Goal: Transaction & Acquisition: Purchase product/service

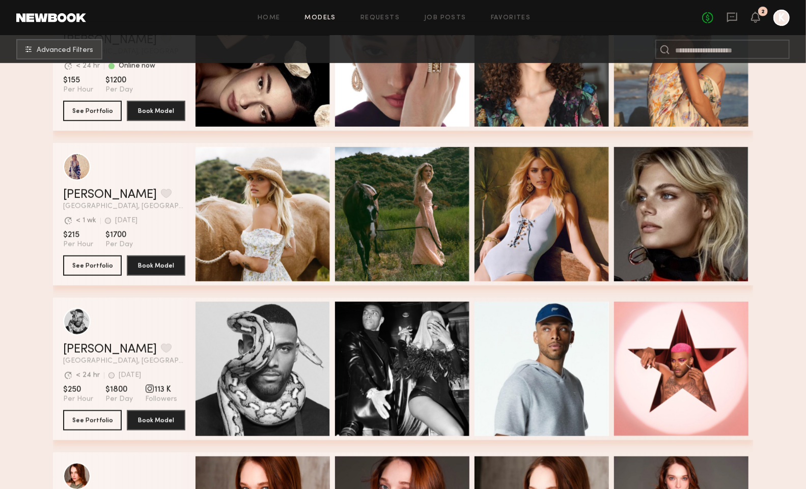
scroll to position [396, 0]
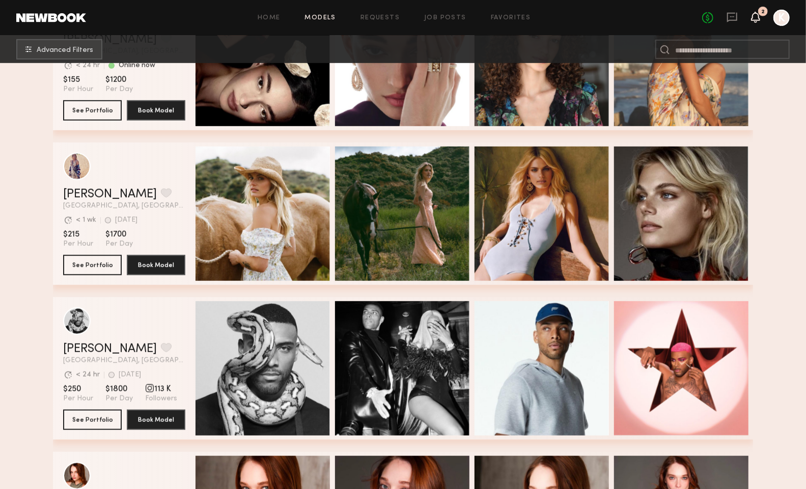
click at [760, 18] on icon at bounding box center [756, 16] width 8 height 7
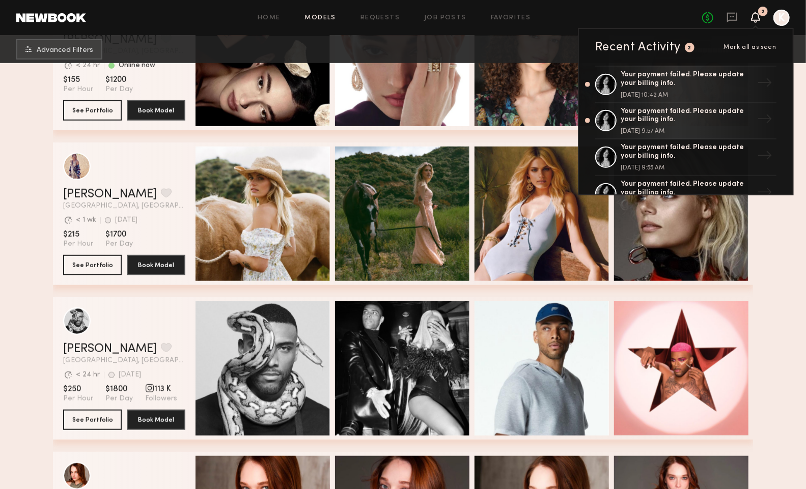
click at [786, 21] on div at bounding box center [782, 18] width 16 height 16
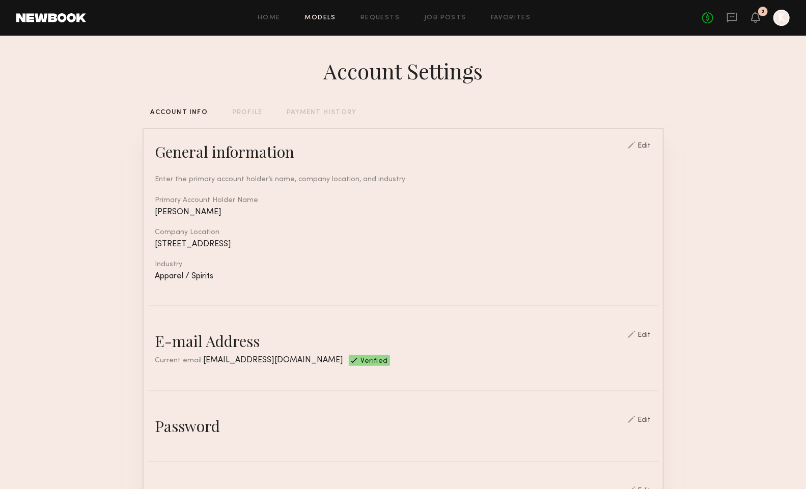
click at [324, 18] on link "Models" at bounding box center [320, 18] width 31 height 7
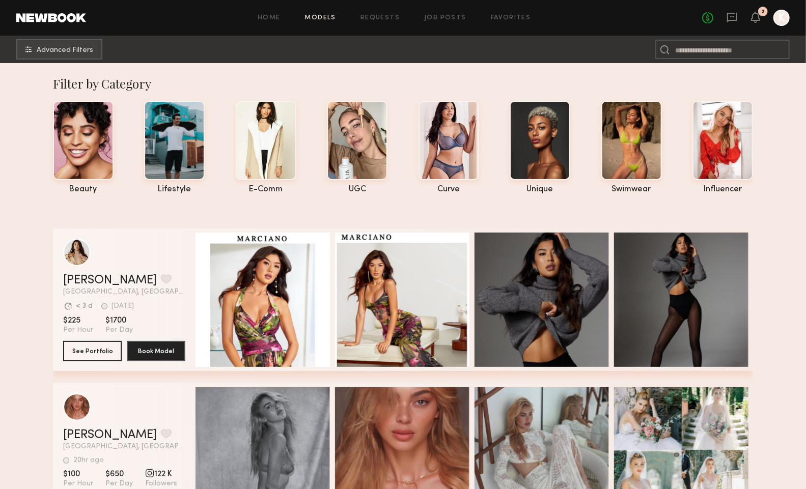
click at [780, 23] on div at bounding box center [782, 18] width 16 height 16
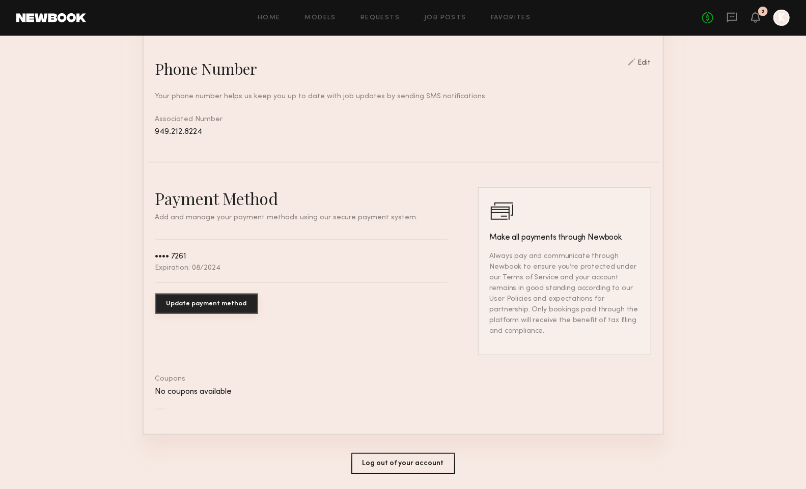
scroll to position [451, 0]
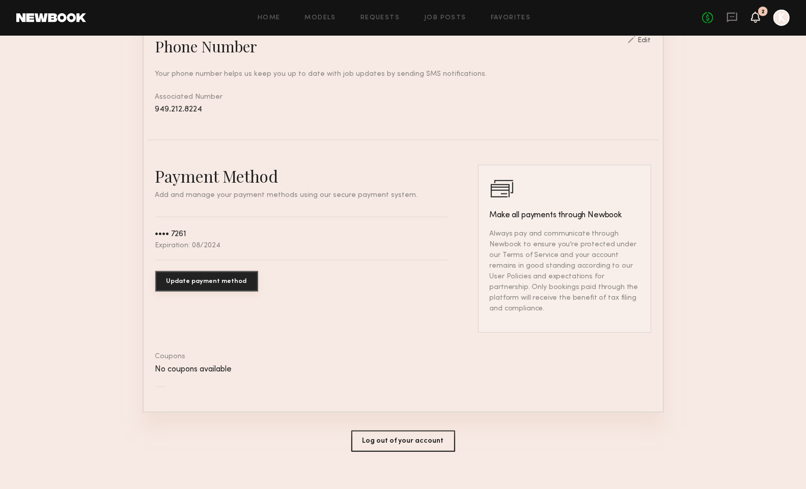
click at [758, 19] on icon at bounding box center [756, 16] width 8 height 7
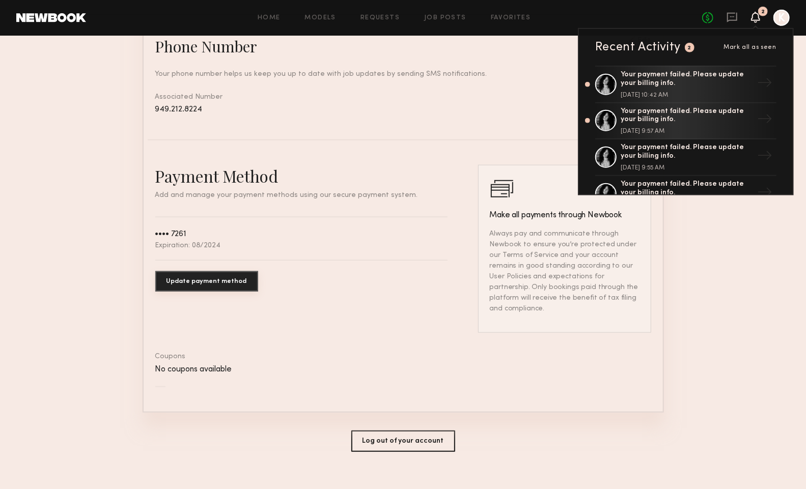
click at [723, 20] on div "No fees up to $5,000 2 Recent Activity 2 Mark all as seen Your payment failed. …" at bounding box center [746, 18] width 88 height 16
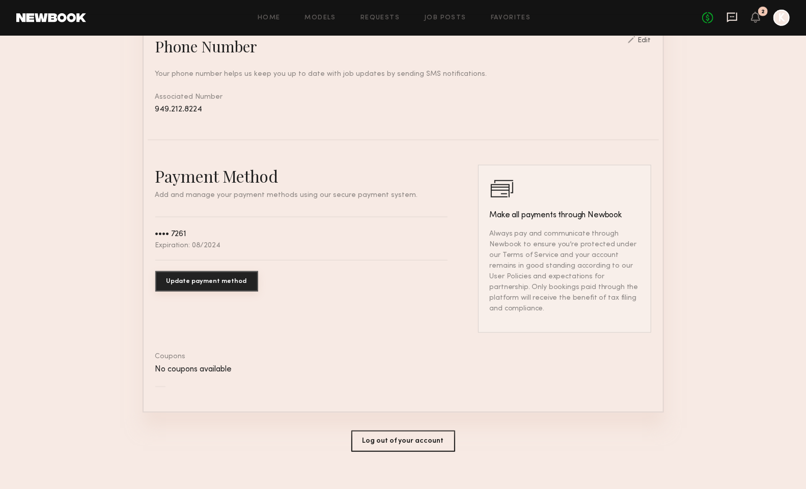
click at [727, 19] on icon at bounding box center [732, 17] width 11 height 11
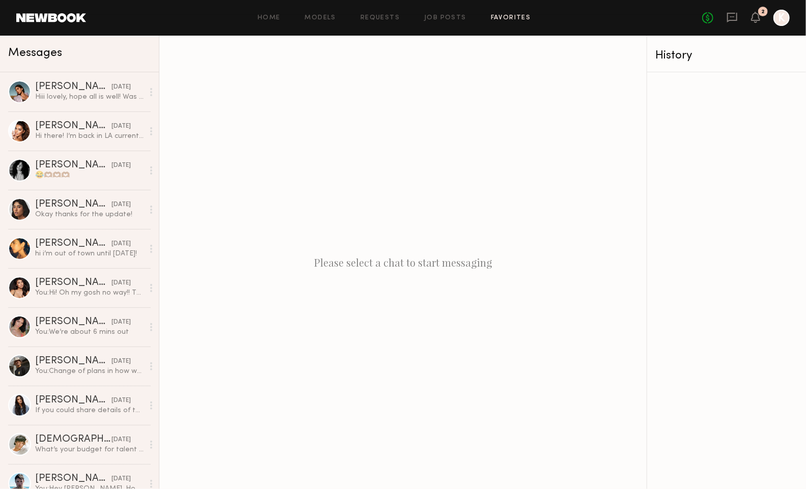
click at [523, 18] on link "Favorites" at bounding box center [511, 18] width 40 height 7
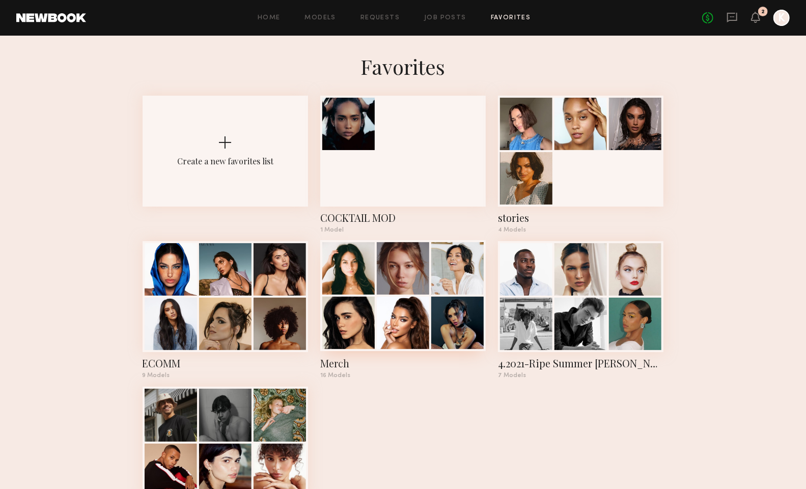
click at [386, 286] on div at bounding box center [403, 268] width 52 height 52
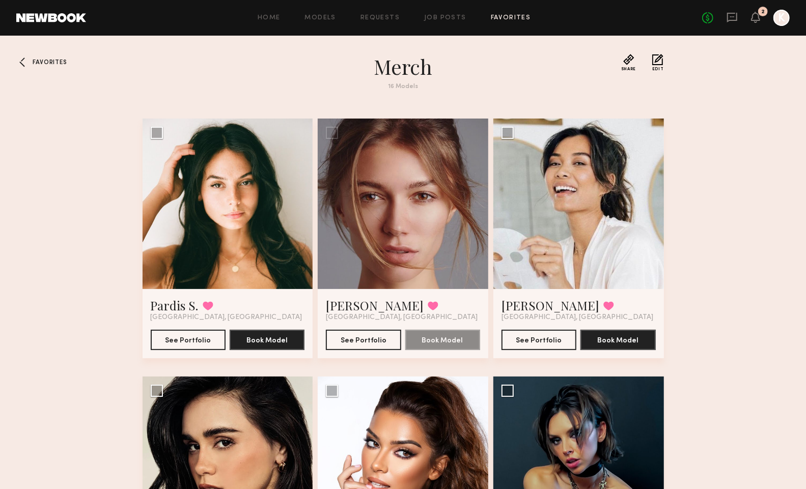
click at [41, 61] on span "Favorites" at bounding box center [50, 63] width 34 height 6
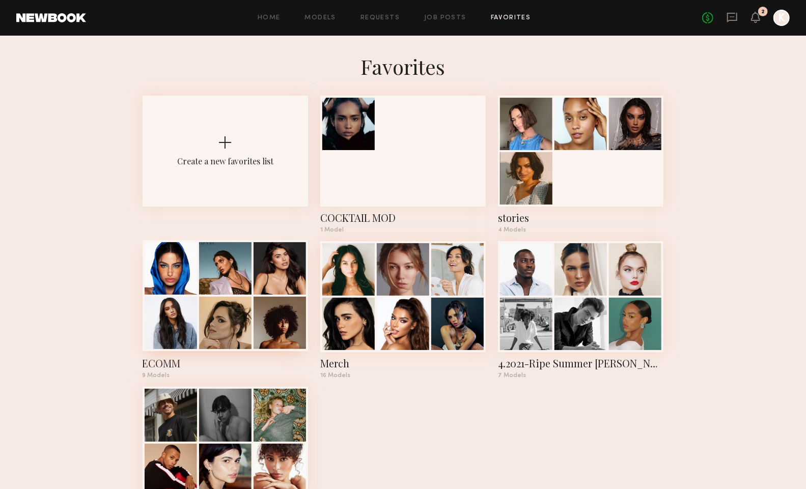
click at [250, 293] on div at bounding box center [225, 268] width 52 height 52
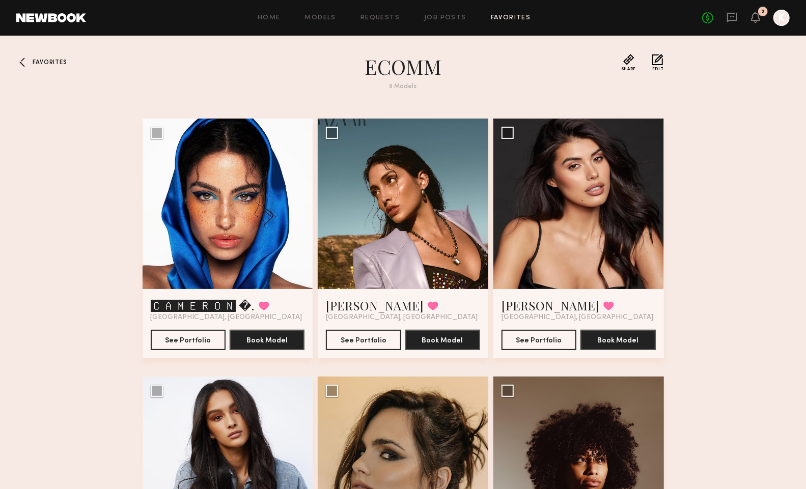
click at [17, 62] on div at bounding box center [24, 62] width 16 height 16
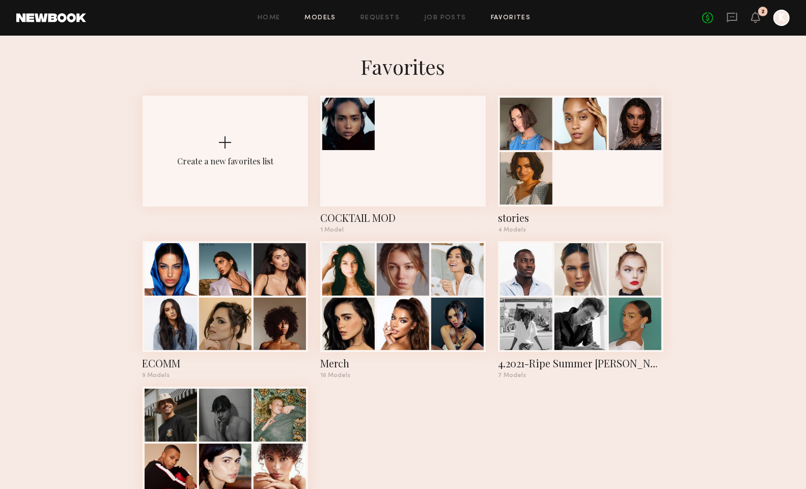
click at [321, 20] on link "Models" at bounding box center [320, 18] width 31 height 7
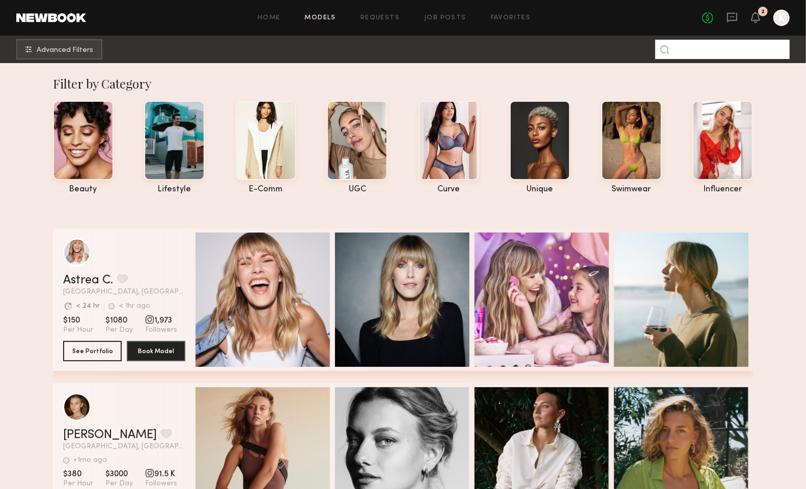
click at [685, 50] on input at bounding box center [723, 49] width 134 height 19
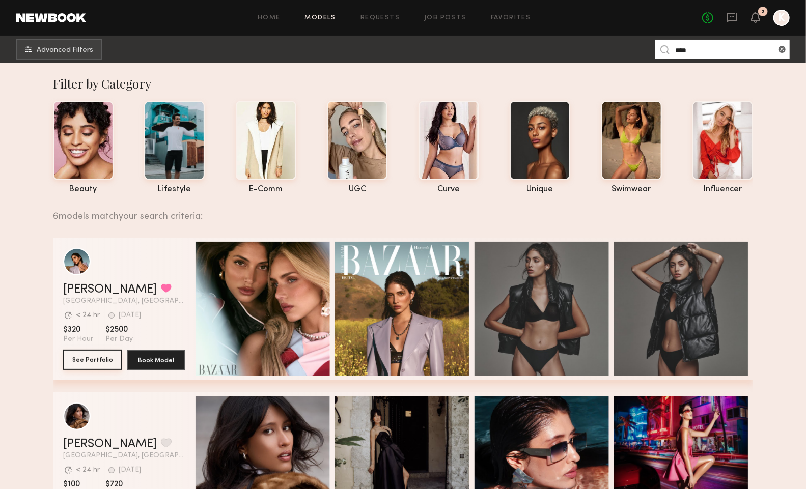
click at [74, 362] on button "See Portfolio" at bounding box center [92, 360] width 59 height 20
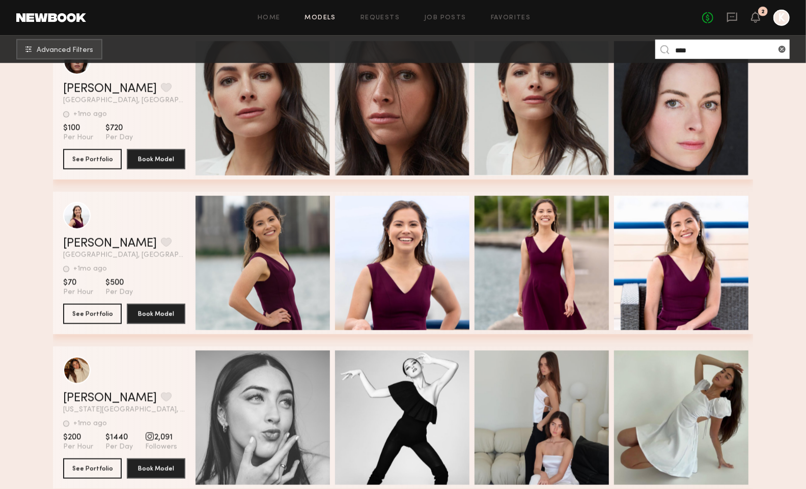
scroll to position [838, 0]
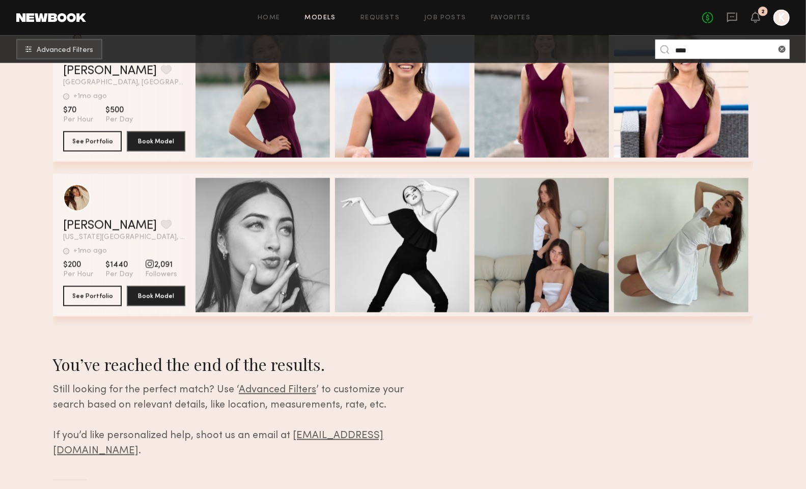
drag, startPoint x: 700, startPoint y: 51, endPoint x: 655, endPoint y: 49, distance: 45.9
click at [655, 49] on nb-browse-subheader "Advanced Filters ****" at bounding box center [403, 50] width 806 height 28
type input "*******"
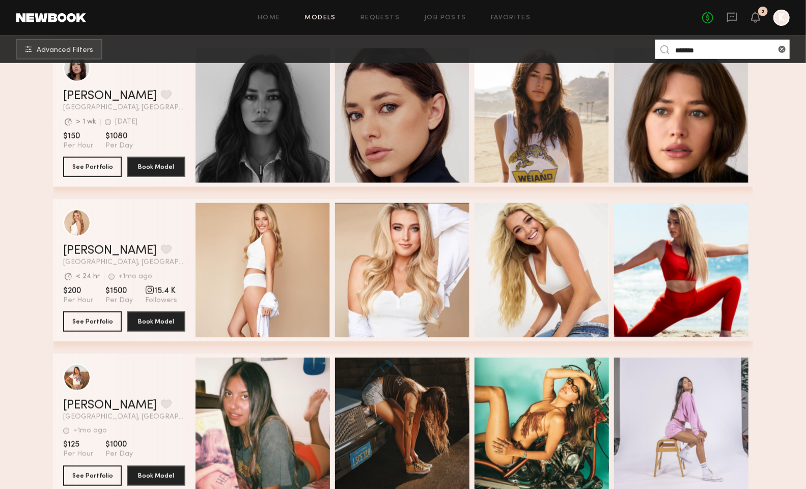
scroll to position [497, 0]
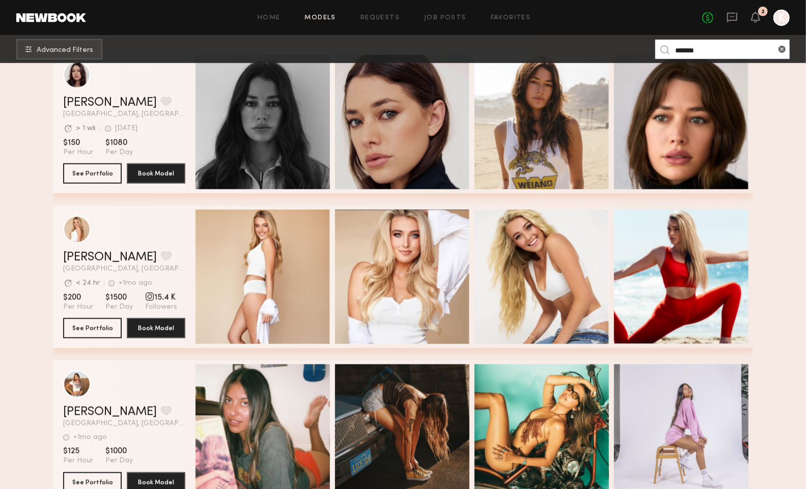
click at [323, 21] on link "Models" at bounding box center [320, 18] width 31 height 7
click at [60, 17] on link at bounding box center [51, 17] width 70 height 9
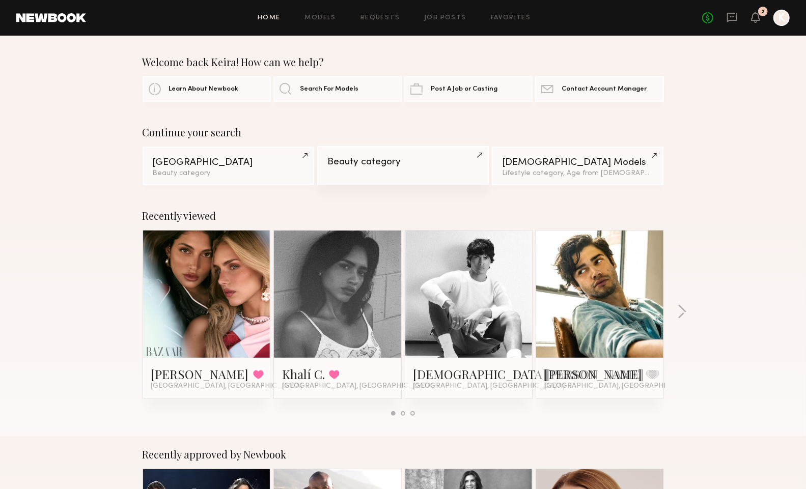
click at [457, 155] on link "Beauty category" at bounding box center [403, 165] width 172 height 39
click at [188, 170] on div "Beauty category" at bounding box center [228, 173] width 151 height 7
click at [332, 15] on link "Models" at bounding box center [320, 18] width 31 height 7
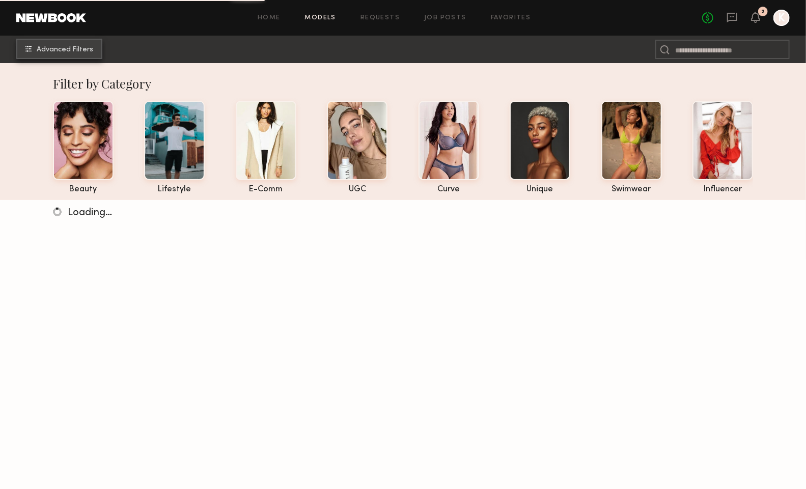
click at [81, 41] on button "Advanced Filters" at bounding box center [59, 49] width 86 height 20
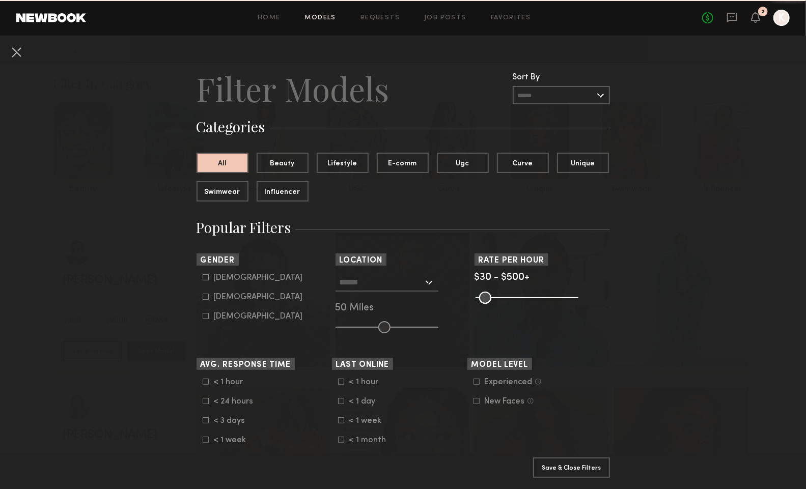
click at [222, 299] on div "Female" at bounding box center [258, 297] width 89 height 6
type input "**"
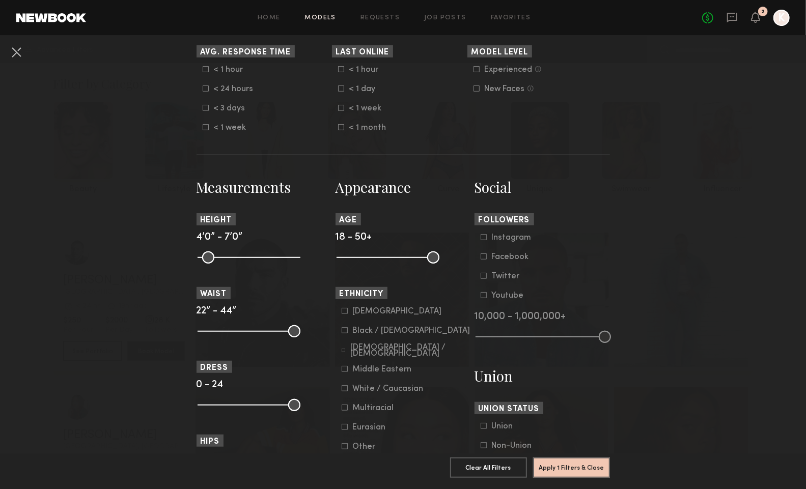
scroll to position [316, 0]
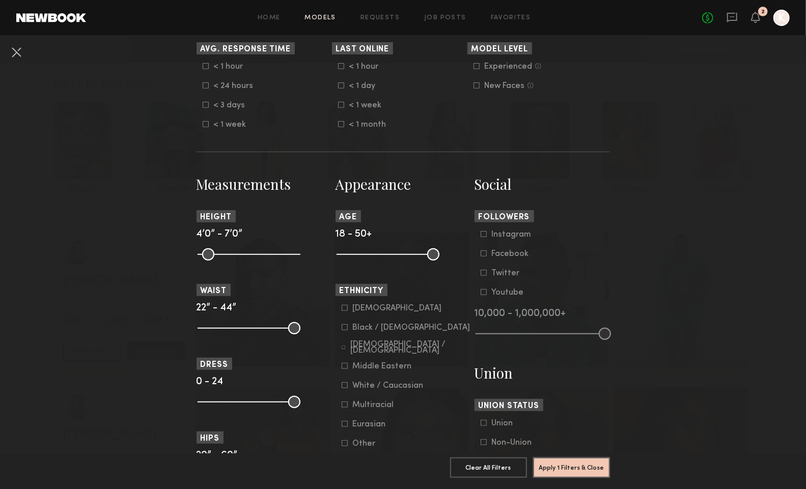
click at [391, 349] on div "Hispanic / Latino" at bounding box center [410, 348] width 120 height 12
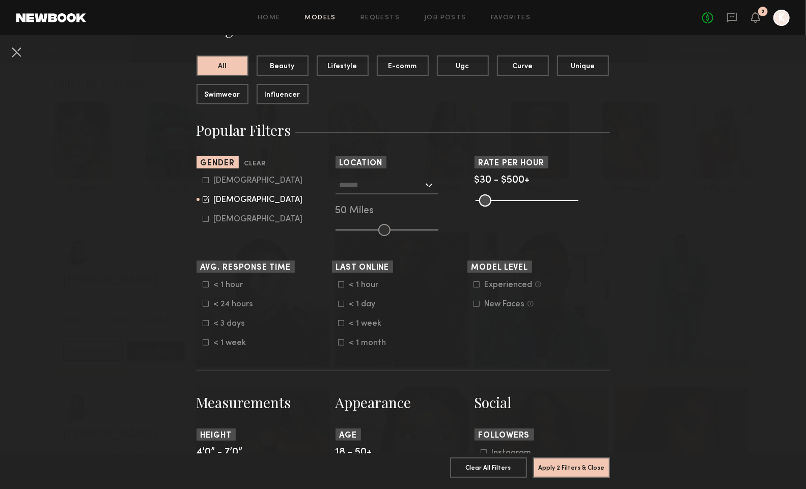
scroll to position [79, 0]
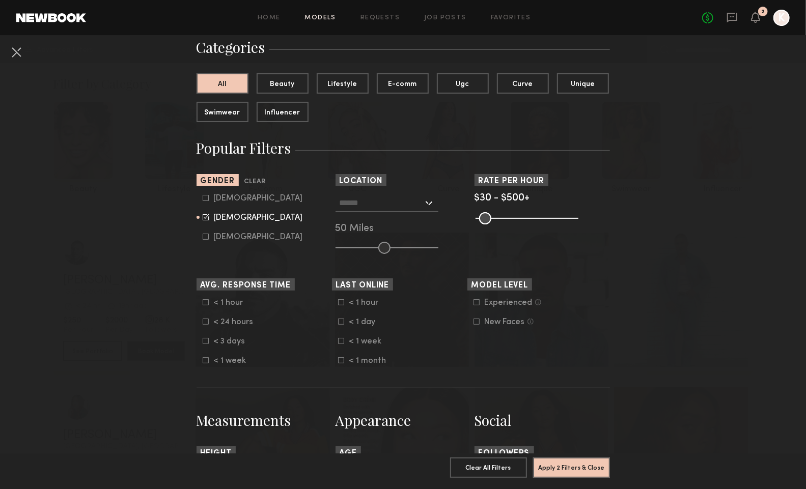
click at [418, 199] on input "text" at bounding box center [382, 202] width 84 height 17
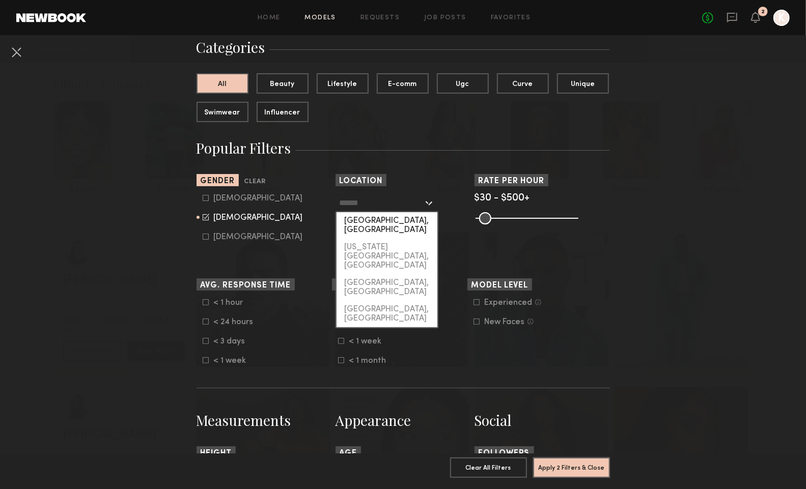
click at [418, 222] on div "Los Angeles, CA" at bounding box center [387, 225] width 101 height 26
type input "**********"
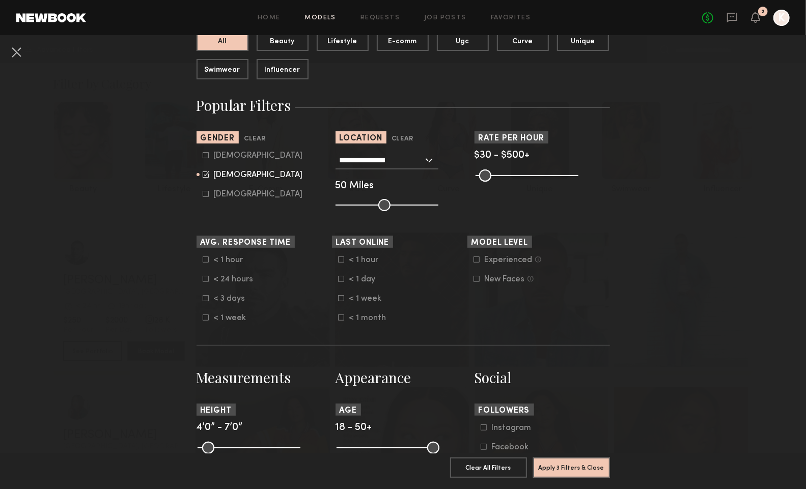
scroll to position [150, 0]
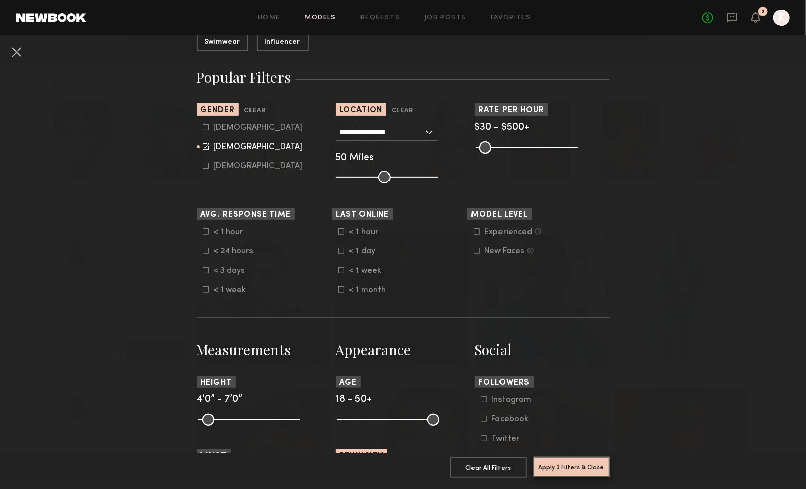
click at [572, 465] on button "Apply 3 Filters & Close" at bounding box center [571, 467] width 77 height 20
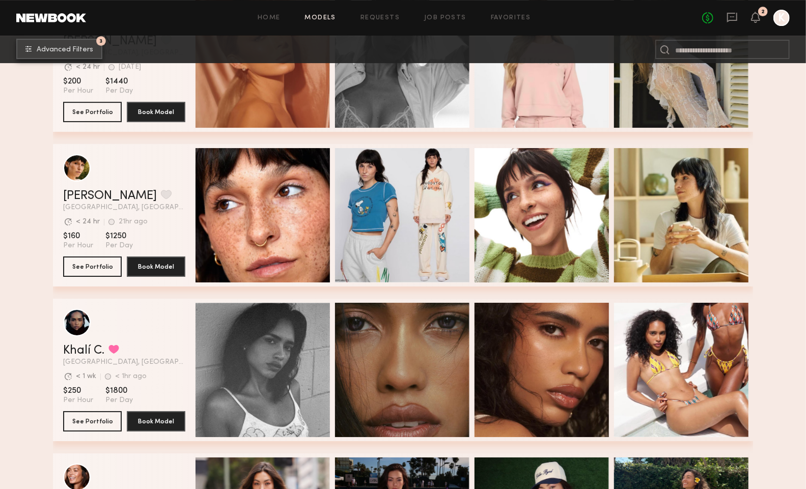
scroll to position [4611, 0]
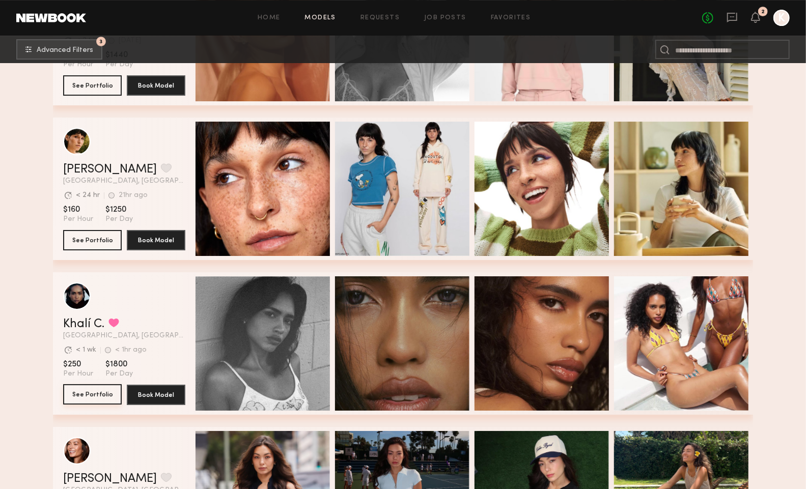
click at [81, 396] on button "See Portfolio" at bounding box center [92, 395] width 59 height 20
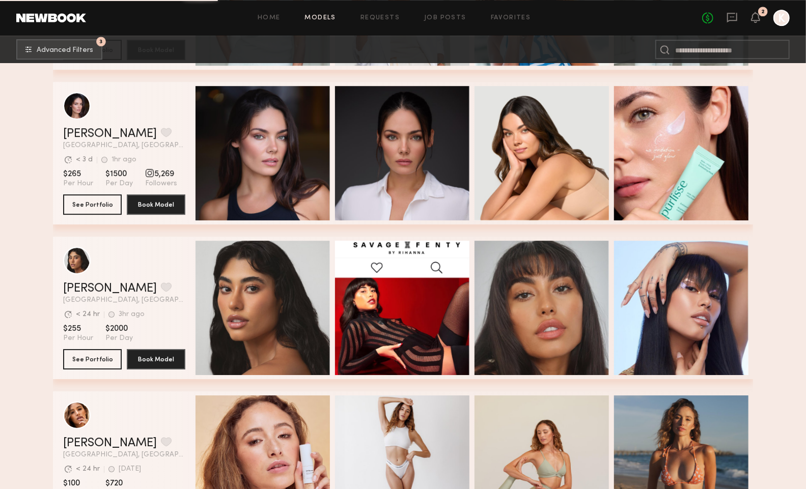
scroll to position [6816, 0]
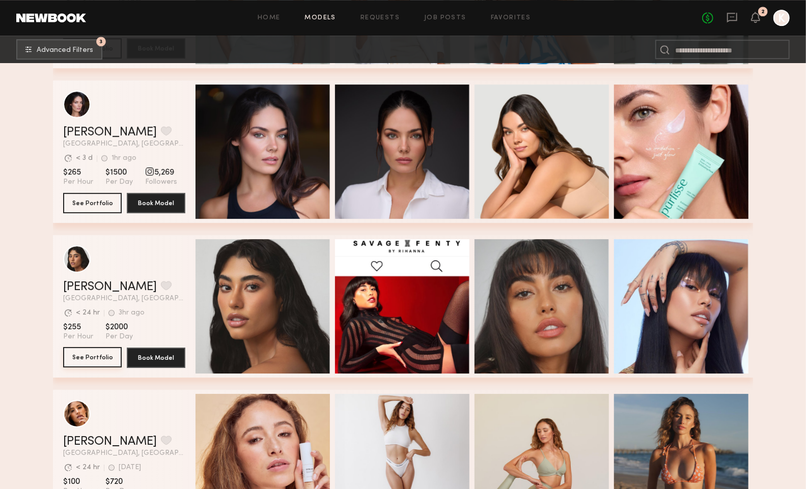
click at [92, 355] on button "See Portfolio" at bounding box center [92, 357] width 59 height 20
click at [113, 358] on button "See Portfolio" at bounding box center [92, 357] width 59 height 20
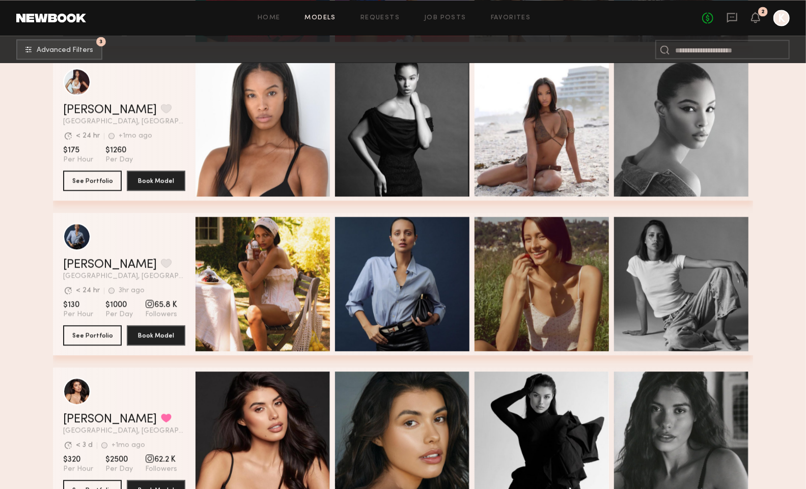
scroll to position [13802, 0]
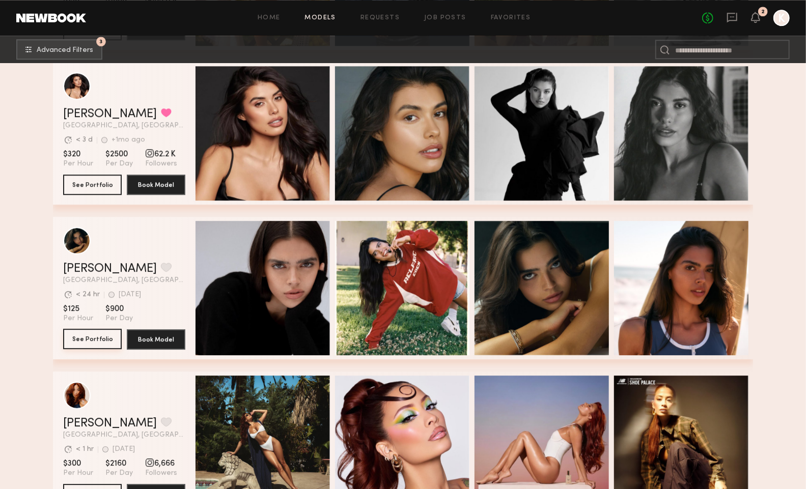
click at [90, 340] on button "See Portfolio" at bounding box center [92, 339] width 59 height 20
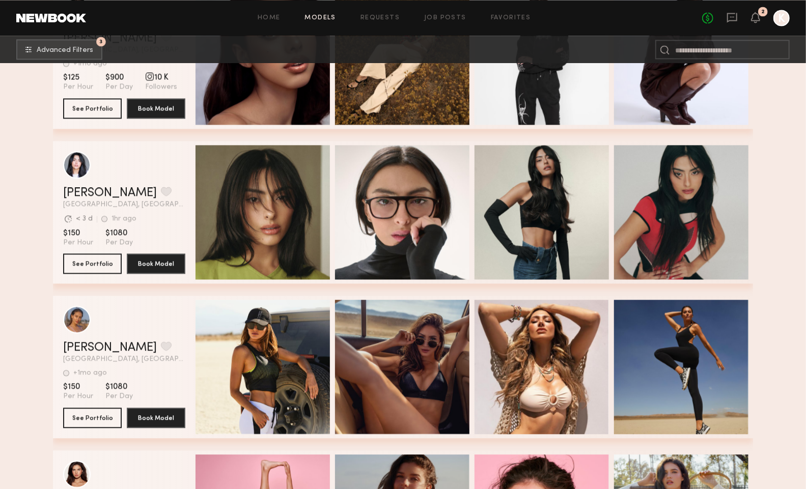
scroll to position [15892, 0]
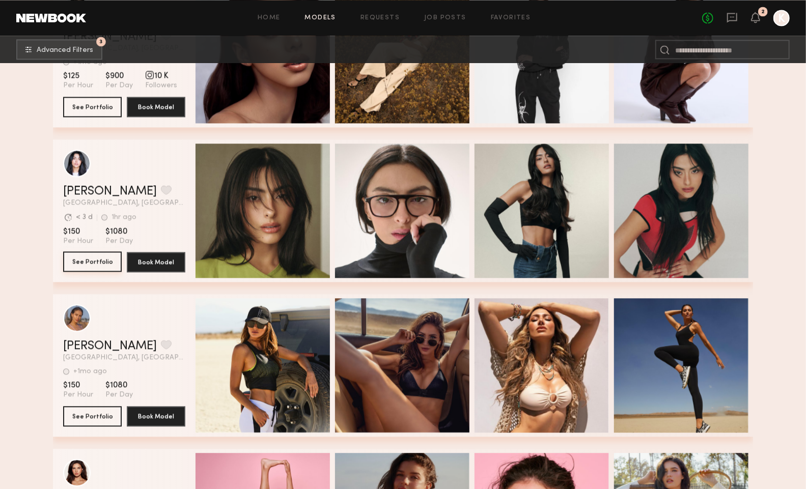
click at [92, 262] on button "See Portfolio" at bounding box center [92, 262] width 59 height 20
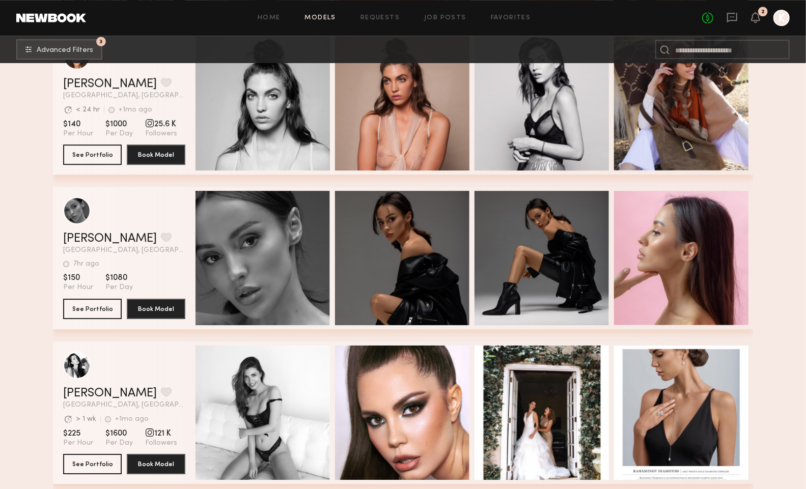
scroll to position [18944, 0]
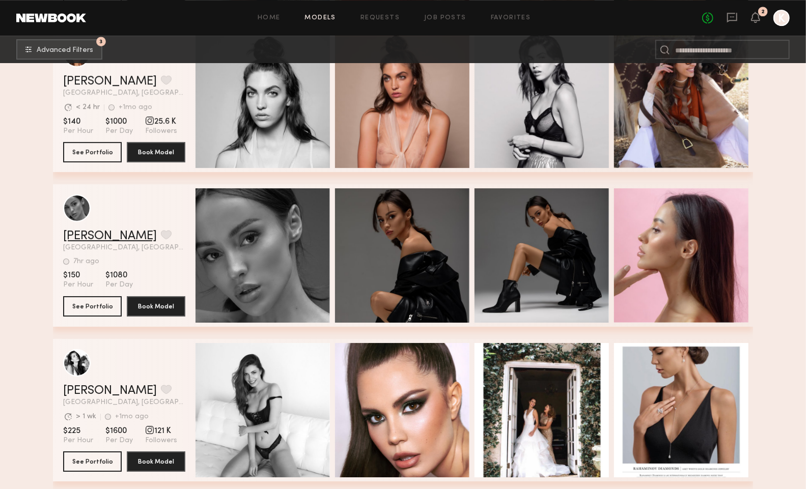
click at [78, 237] on link "Albina K." at bounding box center [110, 236] width 94 height 12
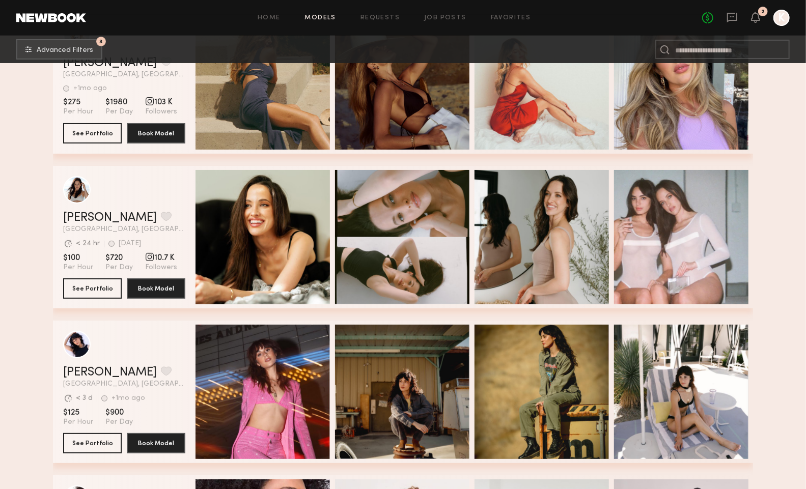
scroll to position [19468, 0]
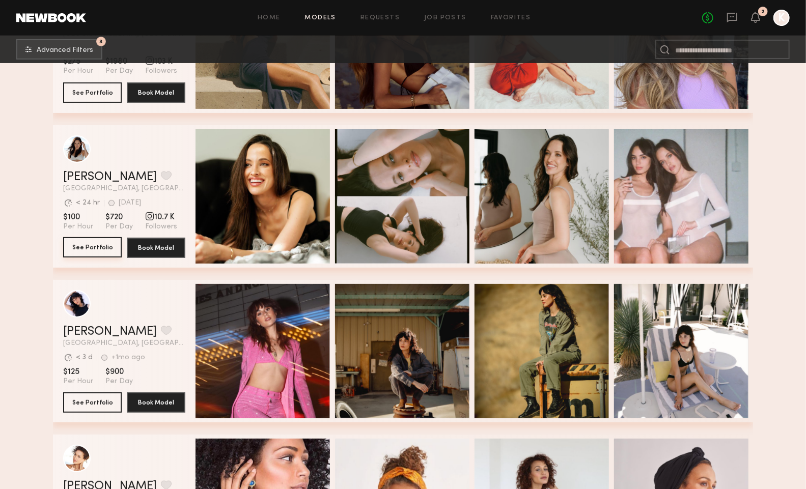
click at [80, 243] on button "See Portfolio" at bounding box center [92, 247] width 59 height 20
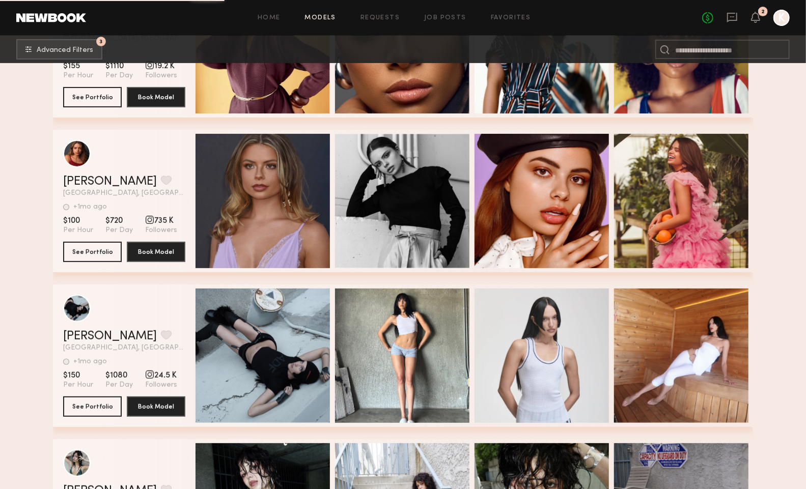
scroll to position [22071, 0]
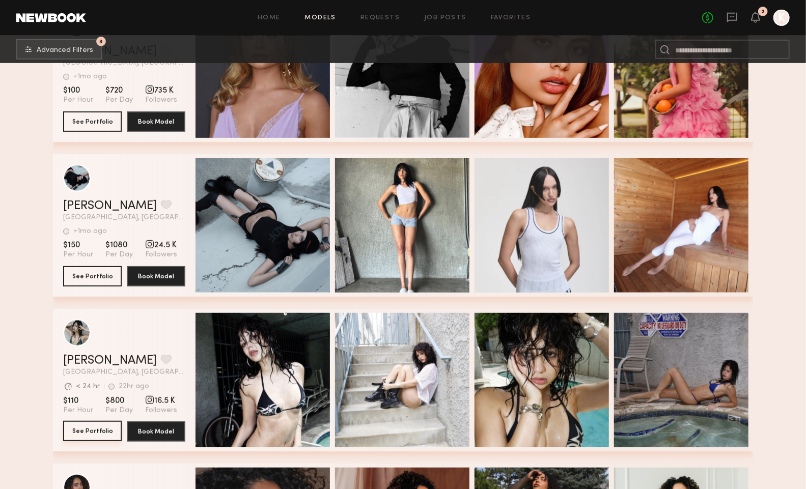
click at [86, 431] on button "See Portfolio" at bounding box center [92, 431] width 59 height 20
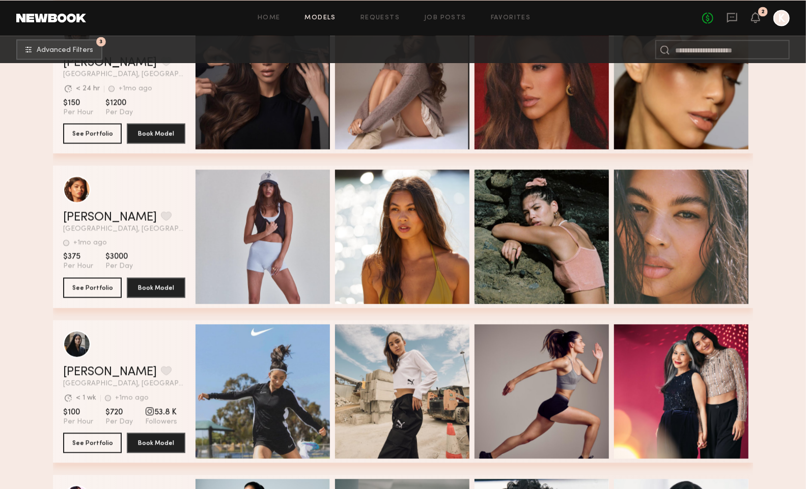
scroll to position [23078, 0]
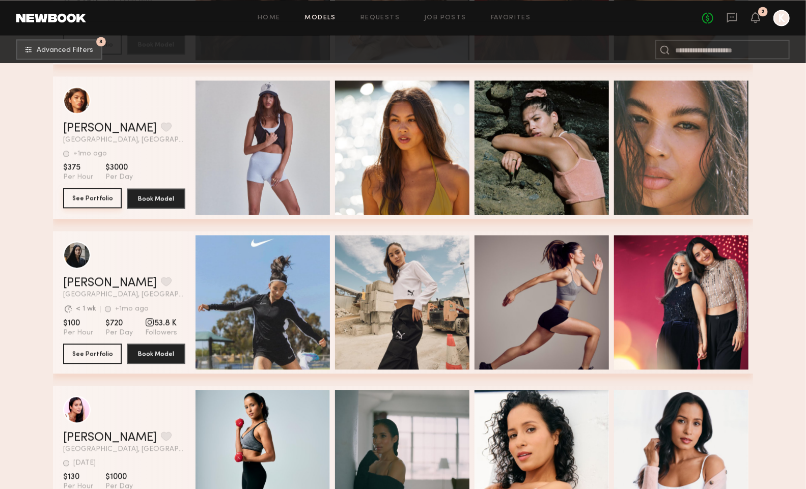
click at [88, 199] on button "See Portfolio" at bounding box center [92, 198] width 59 height 20
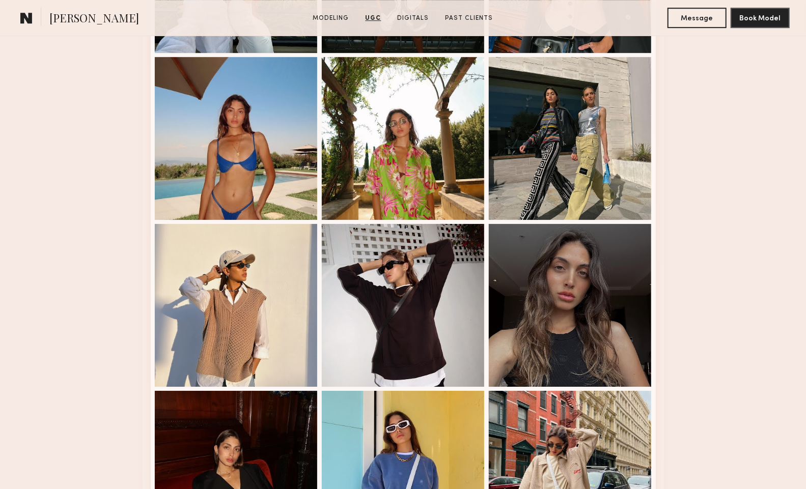
scroll to position [1974, 0]
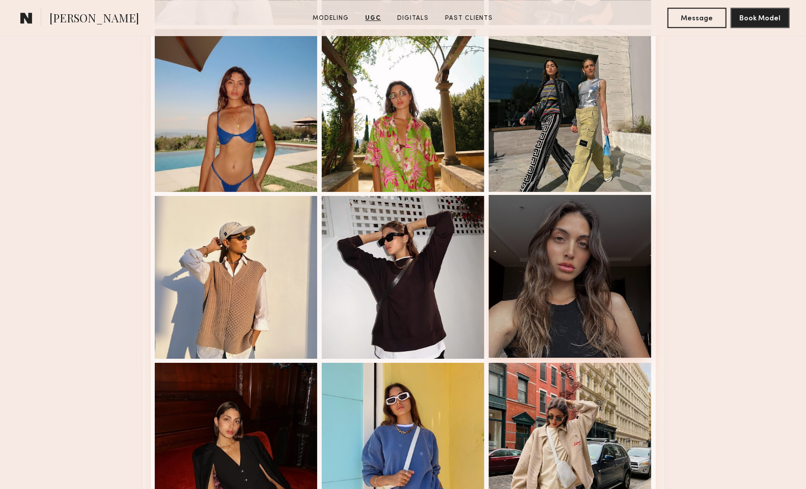
click at [551, 275] on div at bounding box center [570, 276] width 163 height 163
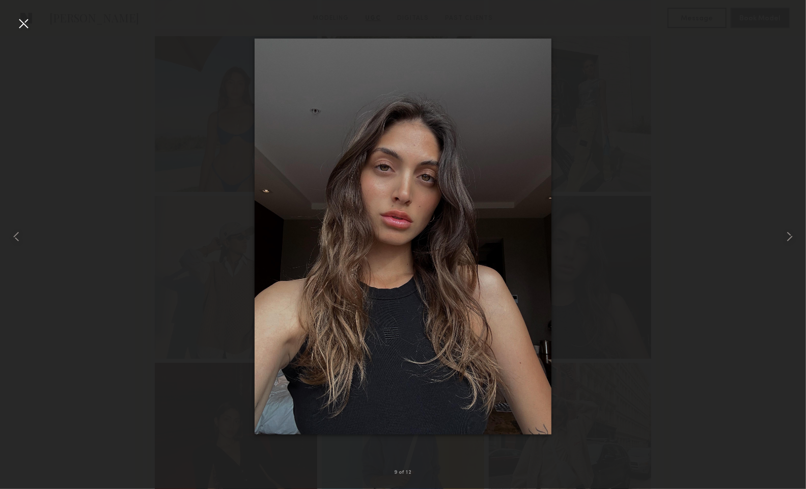
click at [676, 131] on div at bounding box center [403, 236] width 806 height 441
click at [19, 18] on div at bounding box center [23, 23] width 16 height 16
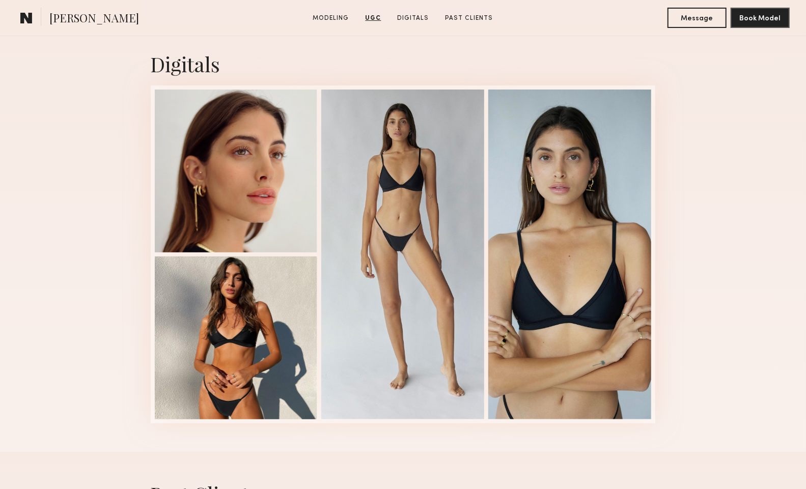
scroll to position [2586, 0]
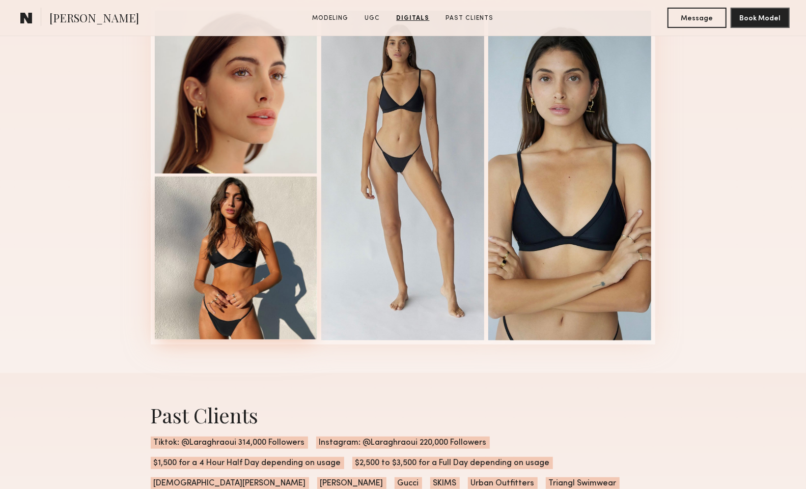
click at [228, 284] on div at bounding box center [236, 258] width 163 height 163
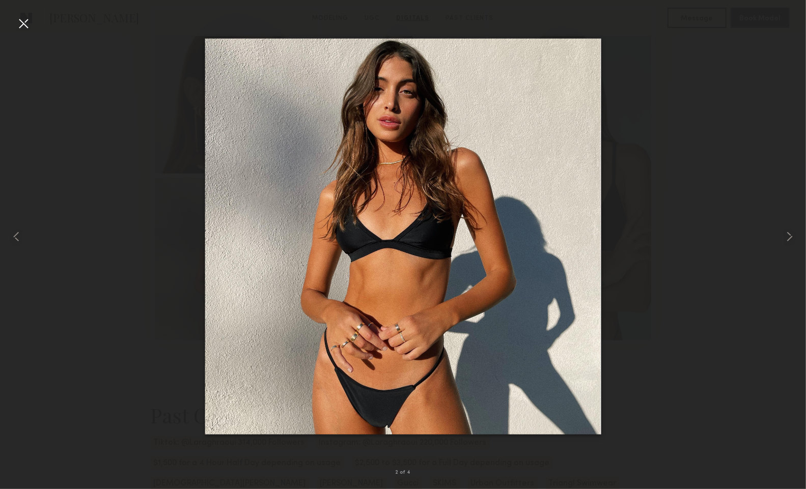
click at [26, 26] on div at bounding box center [23, 23] width 16 height 16
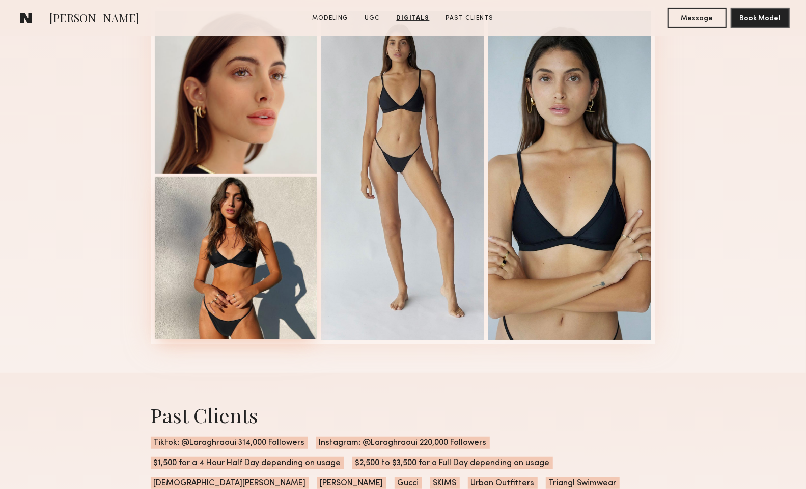
click at [269, 228] on div at bounding box center [236, 258] width 163 height 163
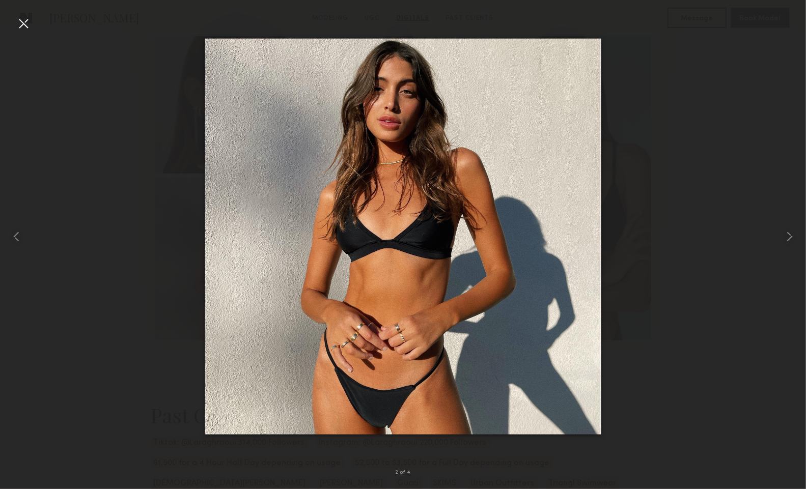
click at [16, 18] on div at bounding box center [23, 23] width 16 height 16
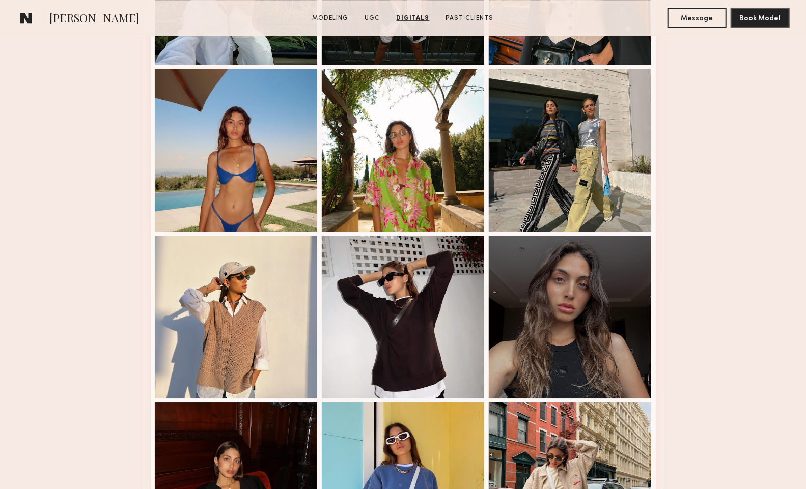
scroll to position [1579, 0]
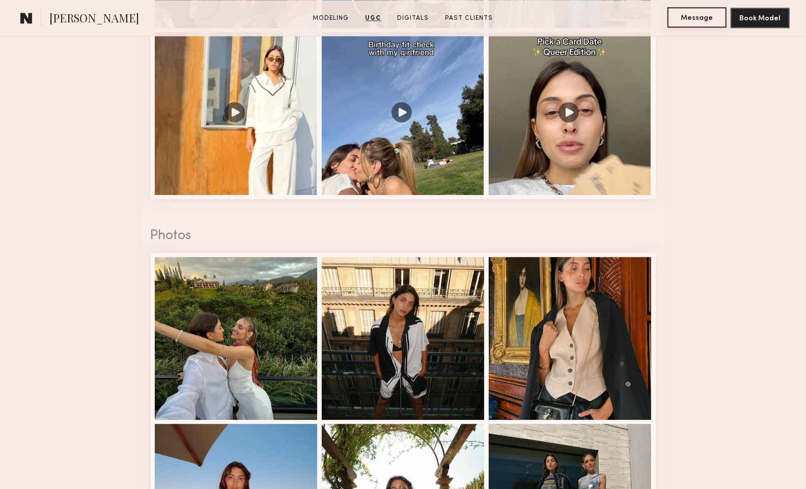
click at [682, 22] on button "Message" at bounding box center [697, 17] width 59 height 20
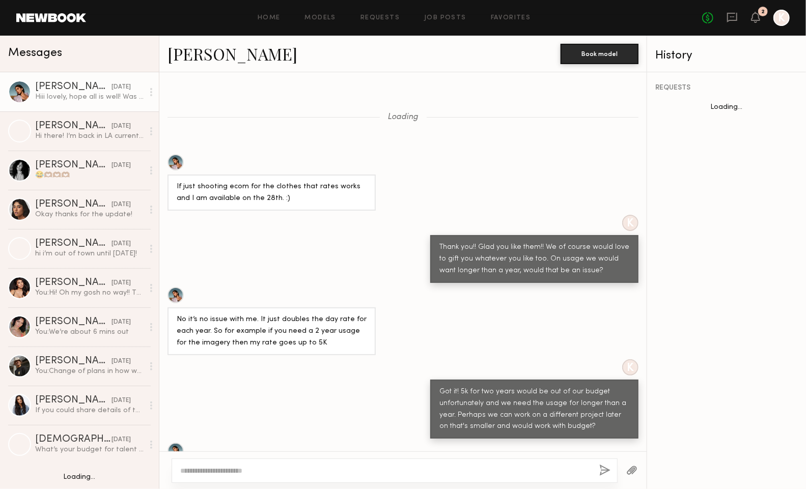
scroll to position [646, 0]
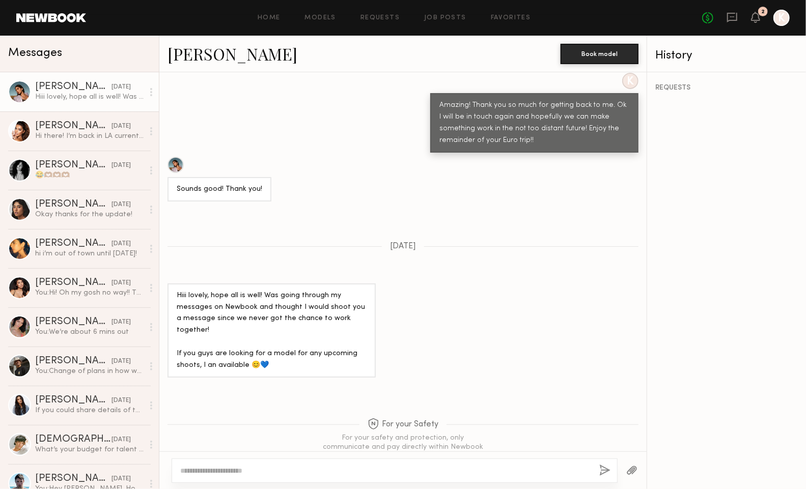
click at [277, 477] on div at bounding box center [395, 471] width 446 height 24
click at [277, 470] on textarea at bounding box center [385, 471] width 411 height 10
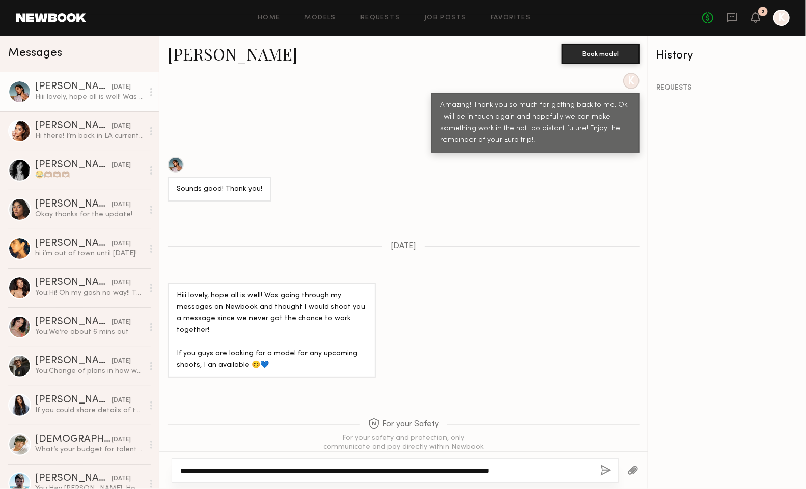
paste textarea "**********"
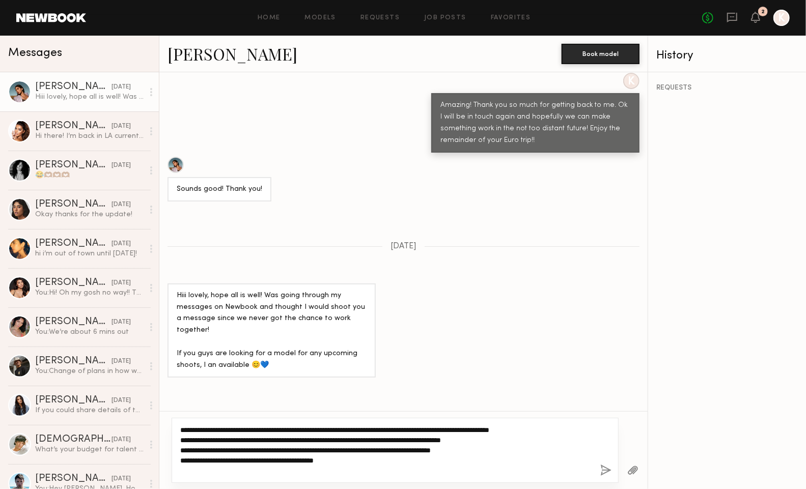
drag, startPoint x: 347, startPoint y: 463, endPoint x: 180, endPoint y: 460, distance: 167.1
click at [180, 461] on textarea "**********" at bounding box center [386, 450] width 412 height 51
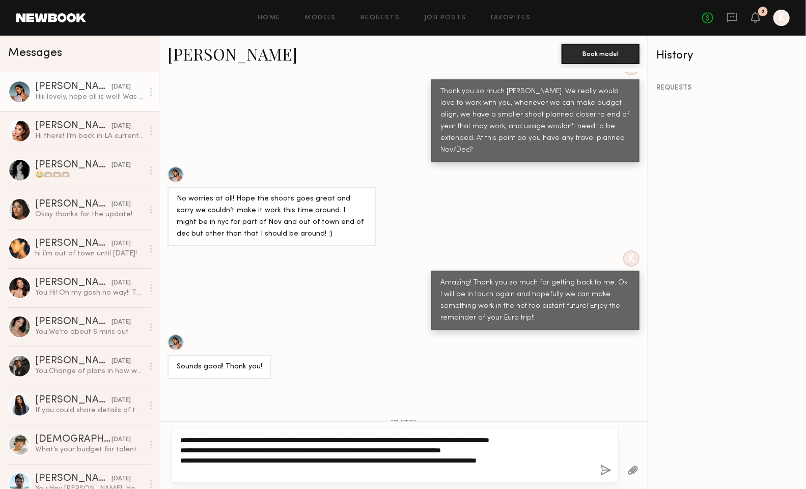
scroll to position [1435, 0]
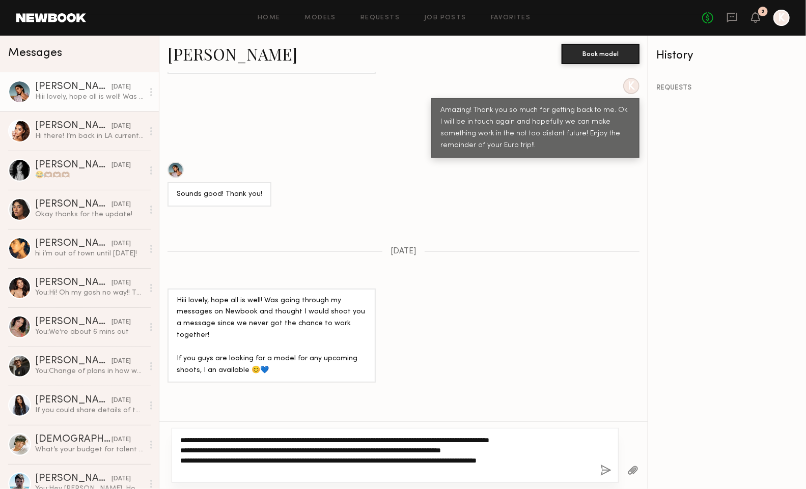
type textarea "**********"
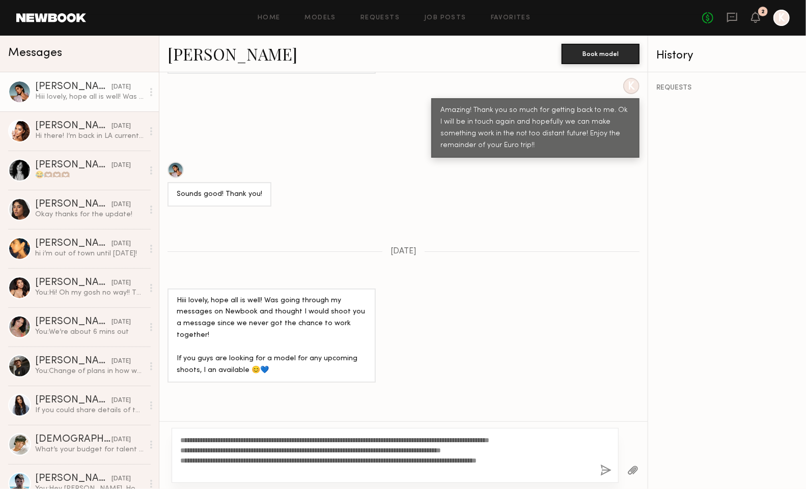
click at [602, 471] on button "button" at bounding box center [606, 471] width 11 height 13
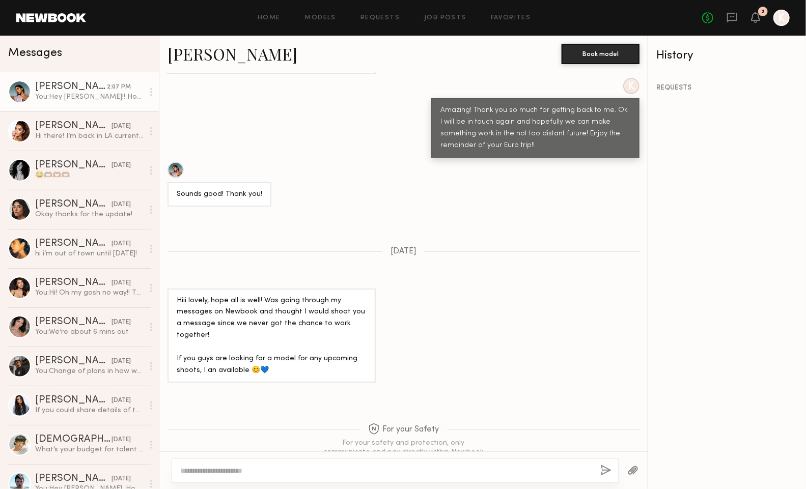
scroll to position [1659, 0]
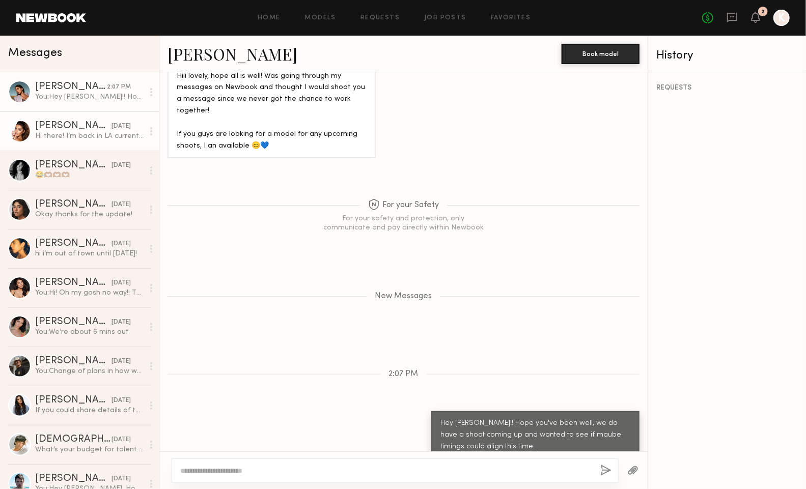
click at [64, 129] on div "Ruby R." at bounding box center [73, 126] width 76 height 10
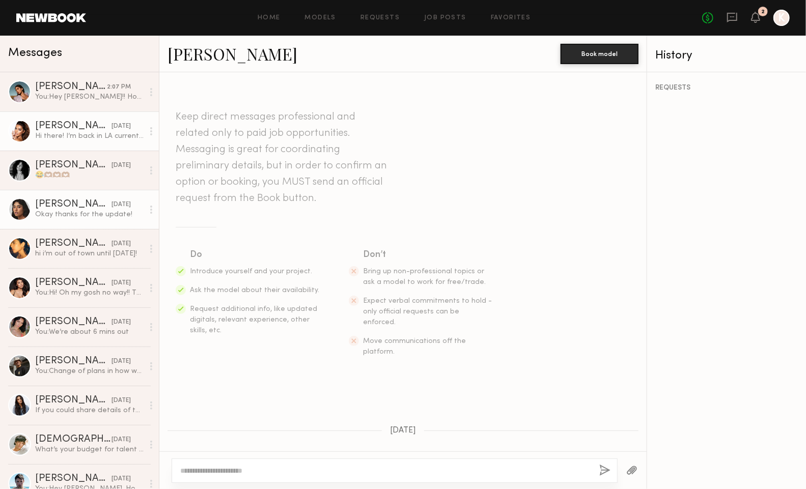
click at [53, 215] on div "Okay thanks for the update!" at bounding box center [89, 215] width 108 height 10
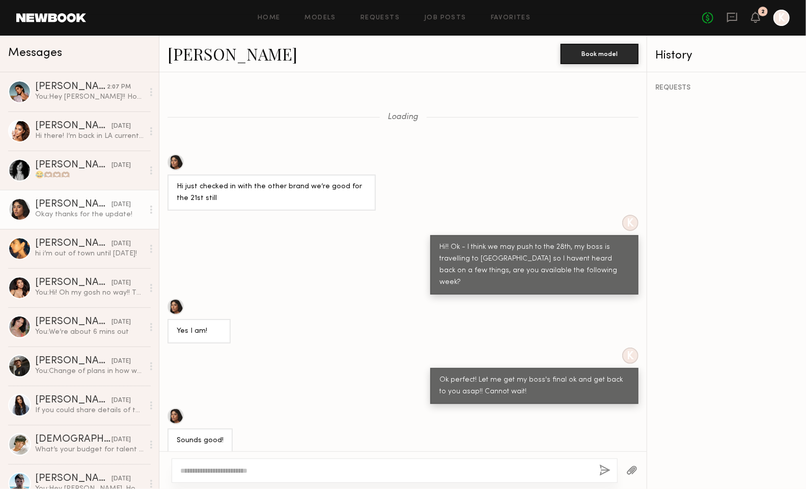
scroll to position [712, 0]
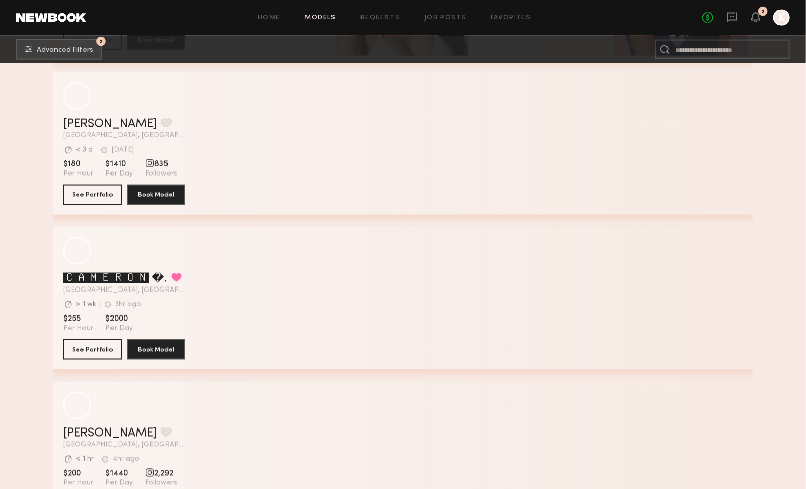
scroll to position [13110, 0]
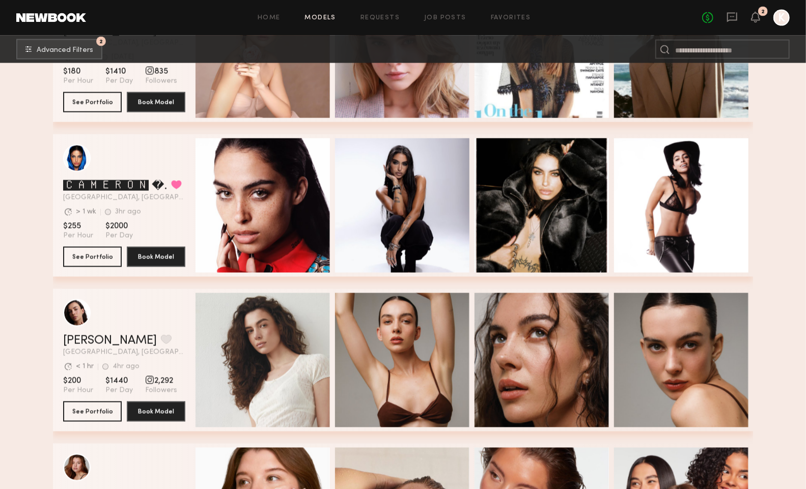
click at [165, 146] on div "grid" at bounding box center [124, 159] width 122 height 28
click at [110, 262] on button "See Portfolio" at bounding box center [92, 257] width 59 height 20
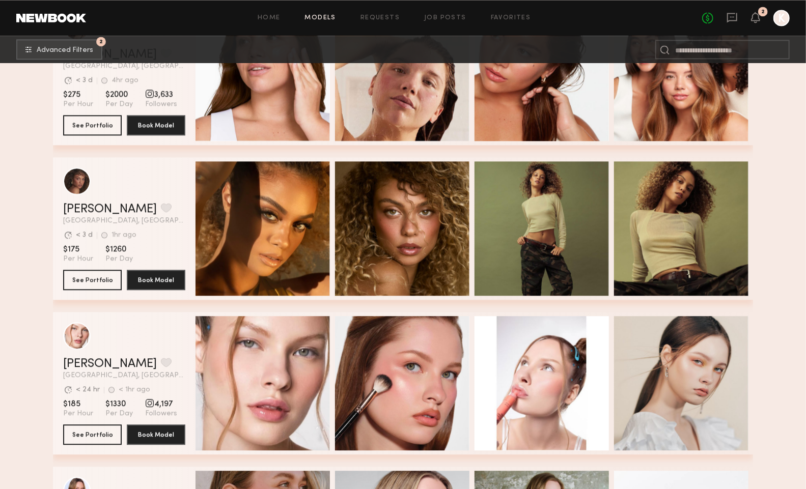
scroll to position [13688, 0]
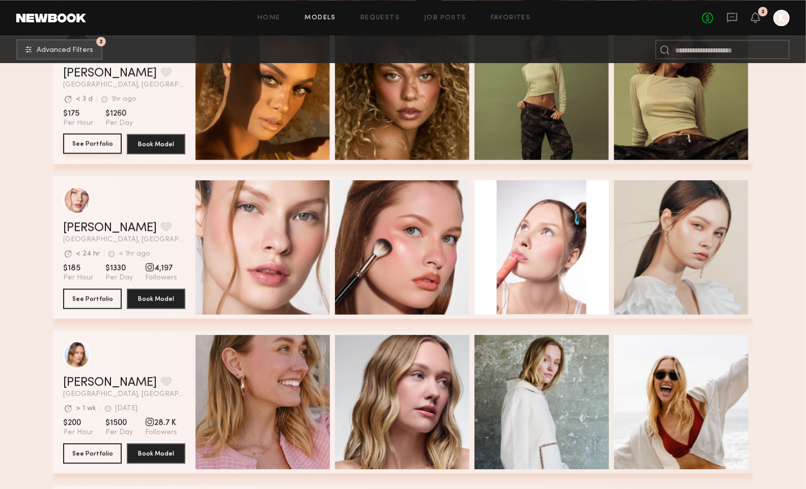
click at [88, 138] on button "See Portfolio" at bounding box center [92, 143] width 59 height 20
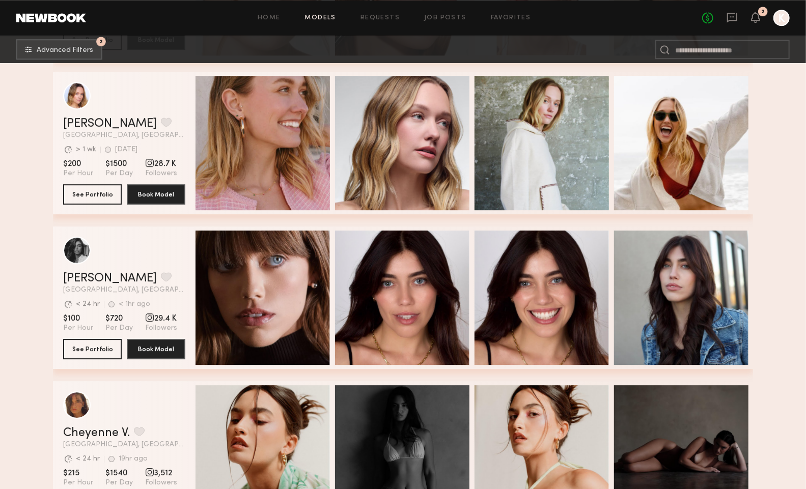
scroll to position [13978, 0]
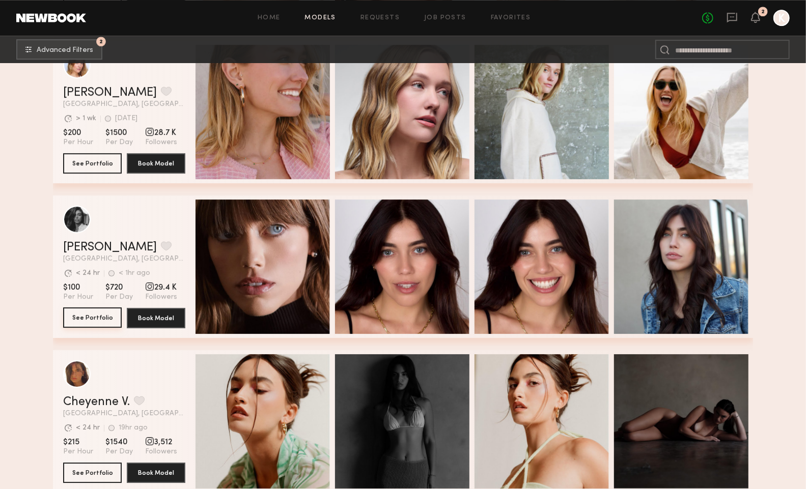
click at [103, 321] on button "See Portfolio" at bounding box center [92, 318] width 59 height 20
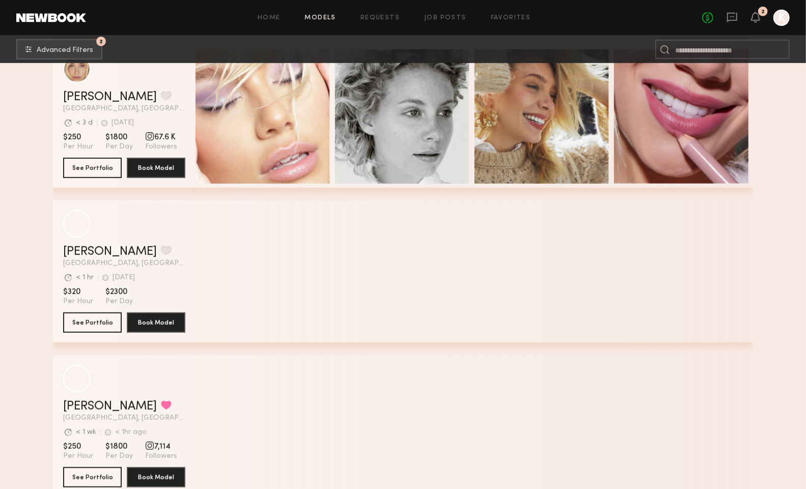
scroll to position [15146, 0]
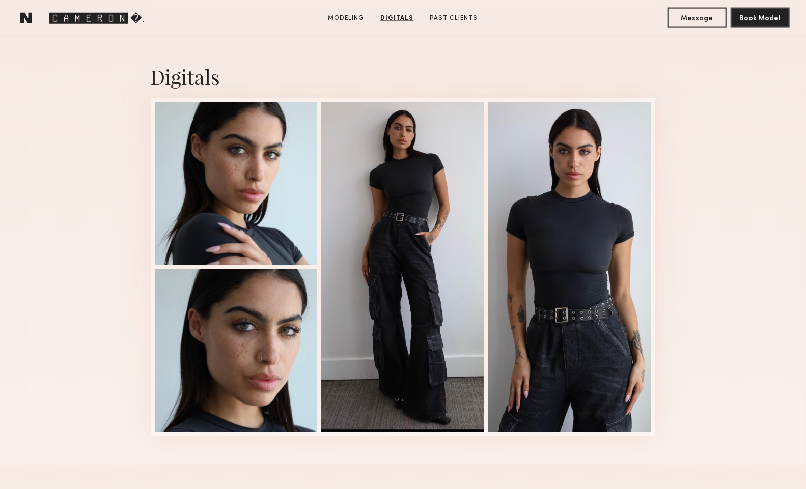
scroll to position [987, 0]
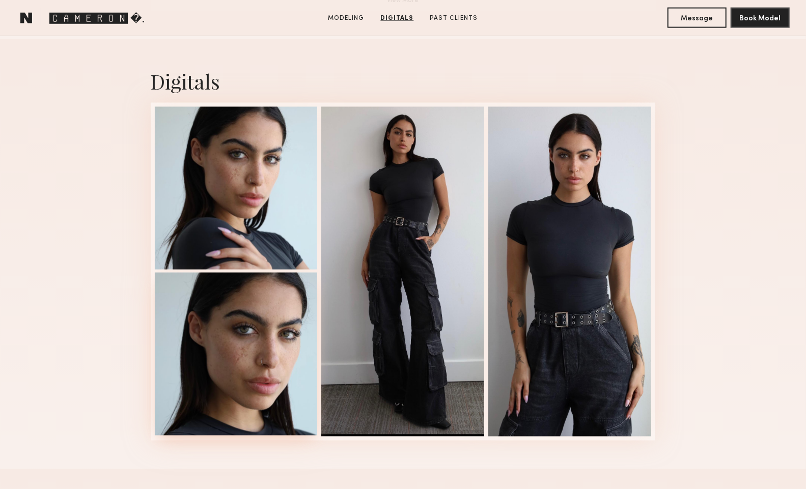
click at [261, 335] on div at bounding box center [236, 354] width 163 height 163
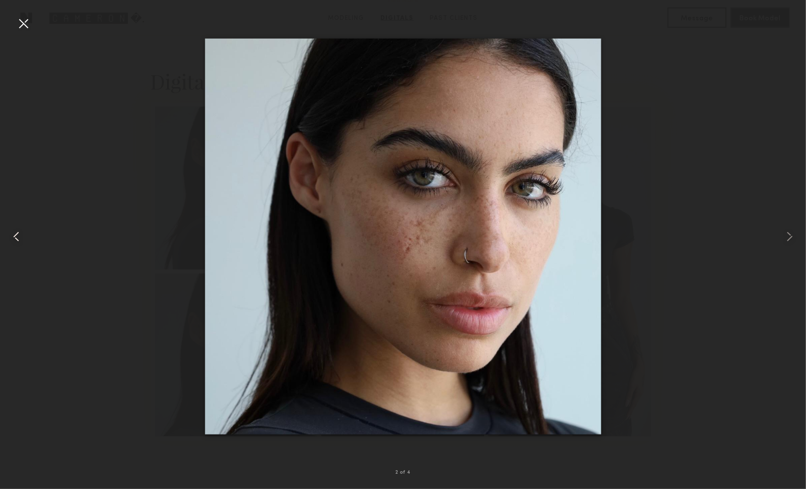
click at [21, 237] on common-icon at bounding box center [16, 237] width 16 height 16
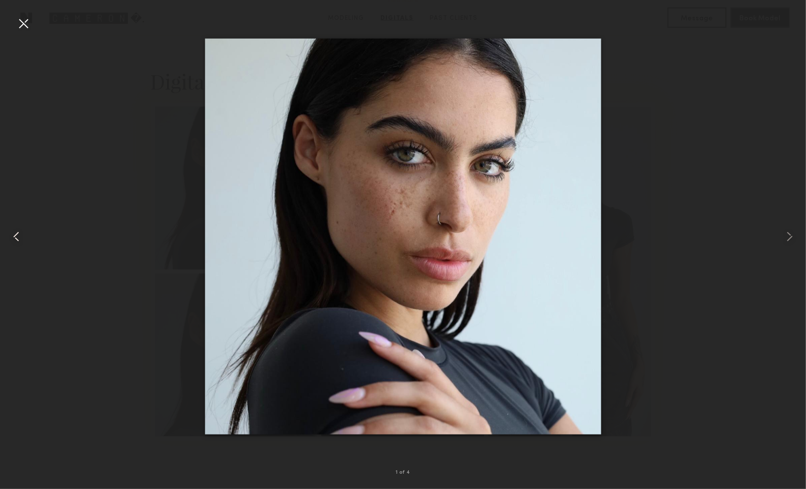
click at [21, 236] on common-icon at bounding box center [16, 237] width 16 height 16
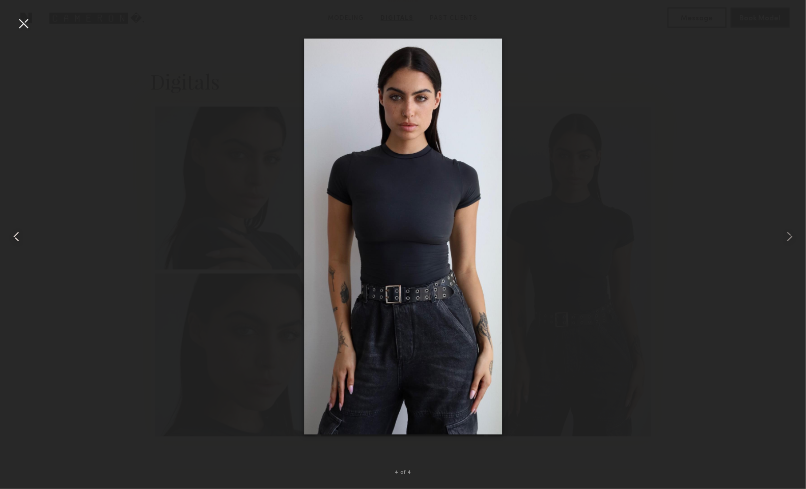
click at [21, 236] on common-icon at bounding box center [16, 237] width 16 height 16
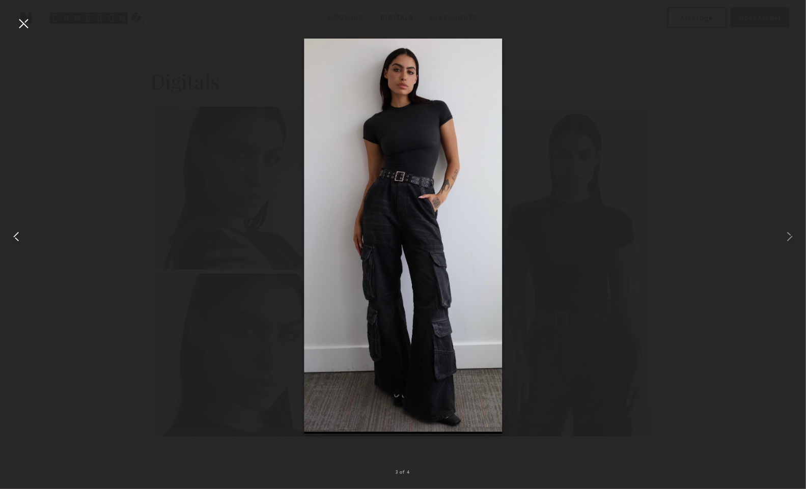
click at [21, 236] on common-icon at bounding box center [16, 237] width 16 height 16
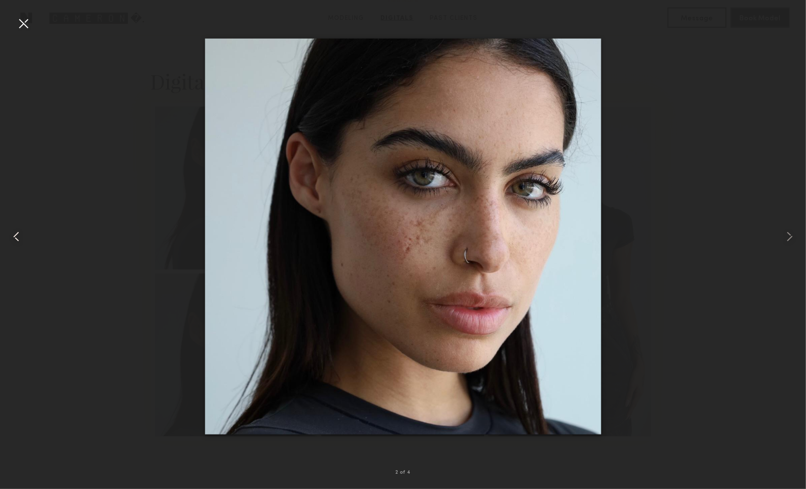
click at [21, 236] on common-icon at bounding box center [16, 237] width 16 height 16
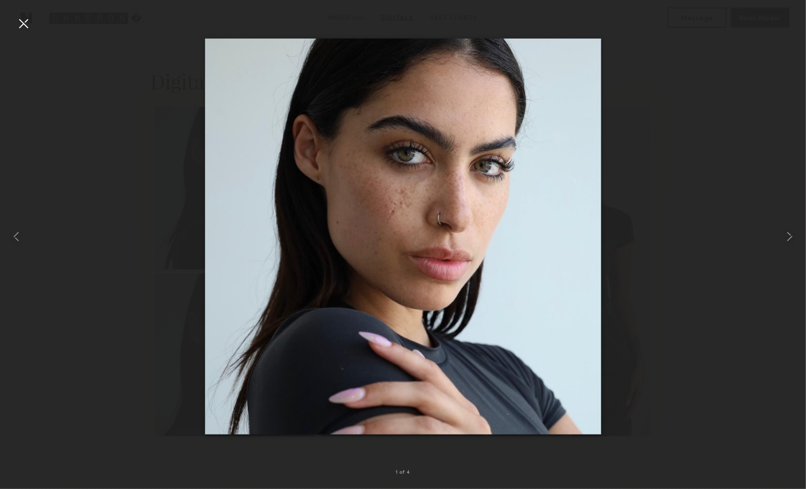
click at [15, 29] on div at bounding box center [23, 23] width 16 height 16
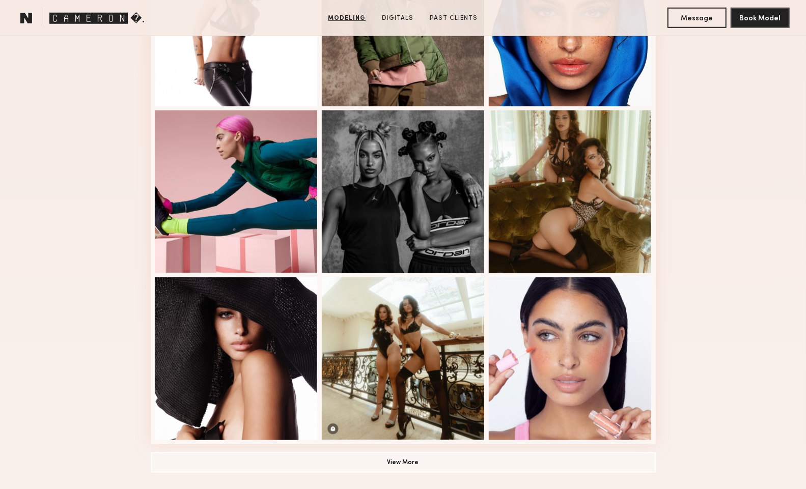
scroll to position [527, 0]
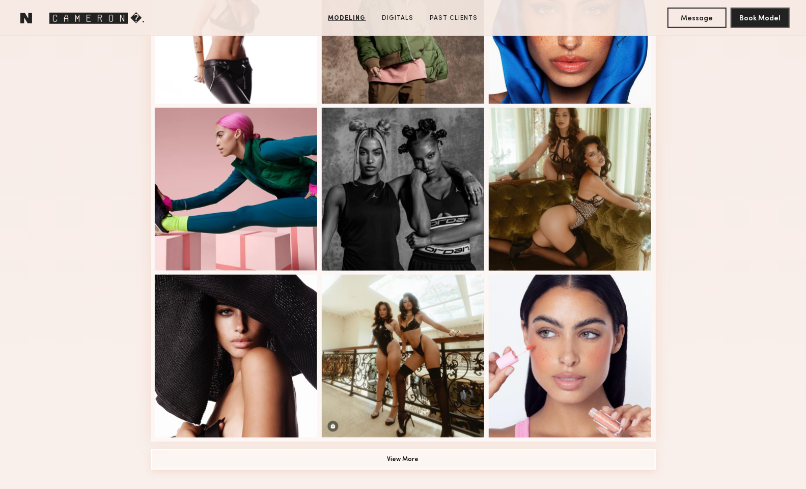
click at [432, 460] on button "View More" at bounding box center [403, 460] width 505 height 20
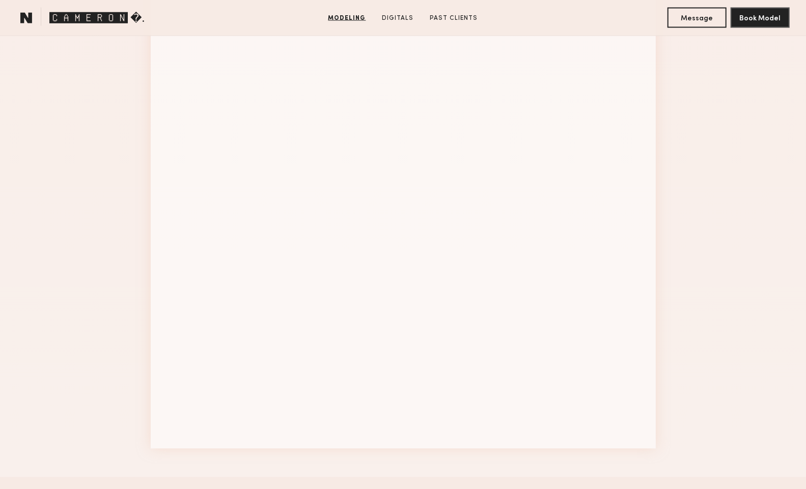
scroll to position [1395, 0]
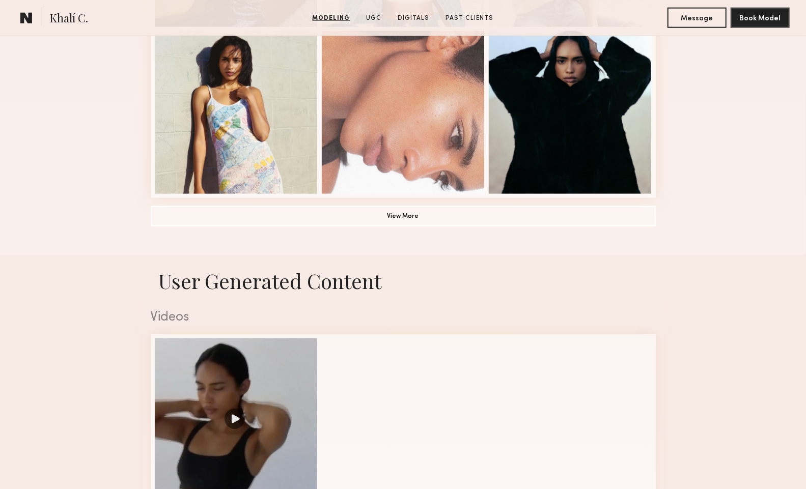
scroll to position [827, 0]
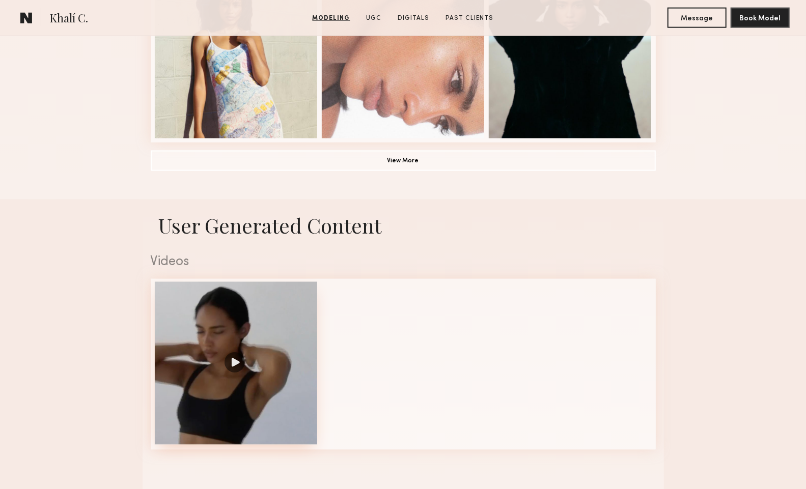
click at [226, 368] on div at bounding box center [236, 363] width 163 height 163
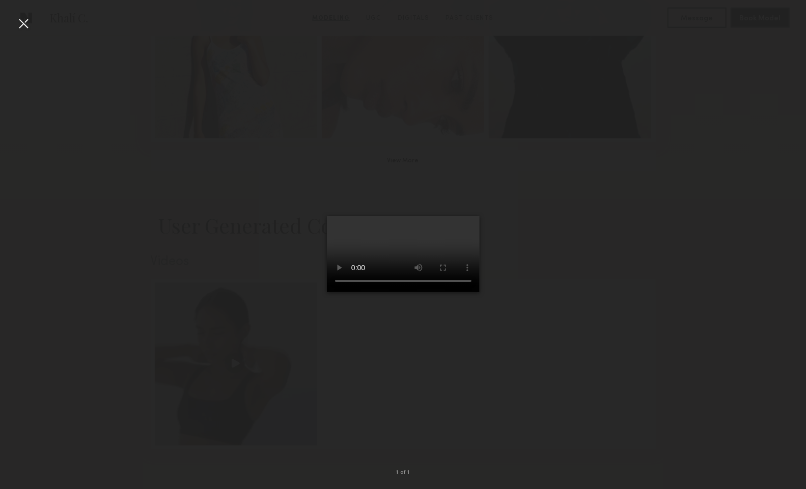
click at [26, 25] on div at bounding box center [23, 23] width 16 height 16
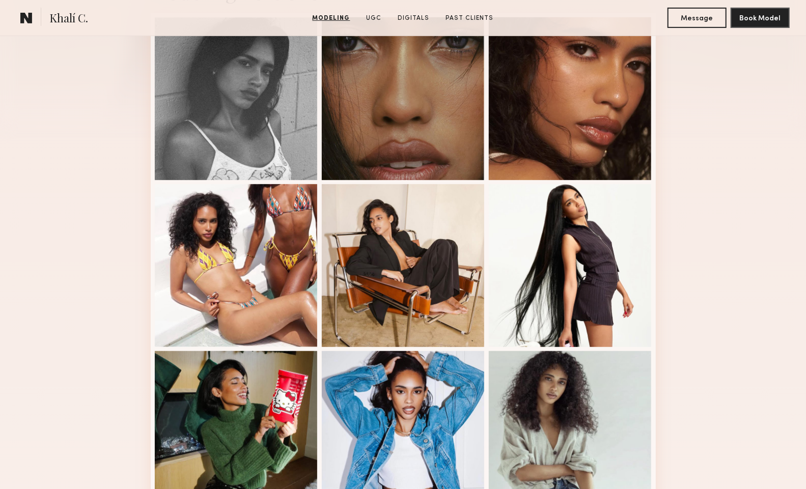
scroll to position [0, 0]
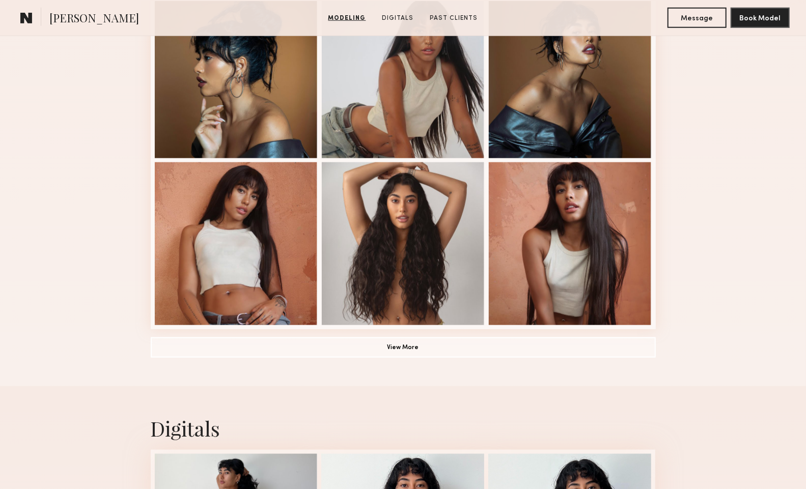
scroll to position [645, 0]
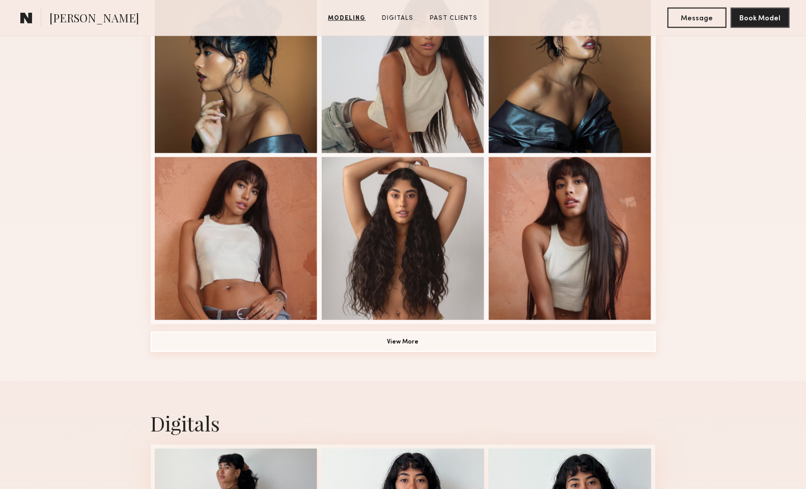
click at [318, 347] on button "View More" at bounding box center [403, 342] width 505 height 20
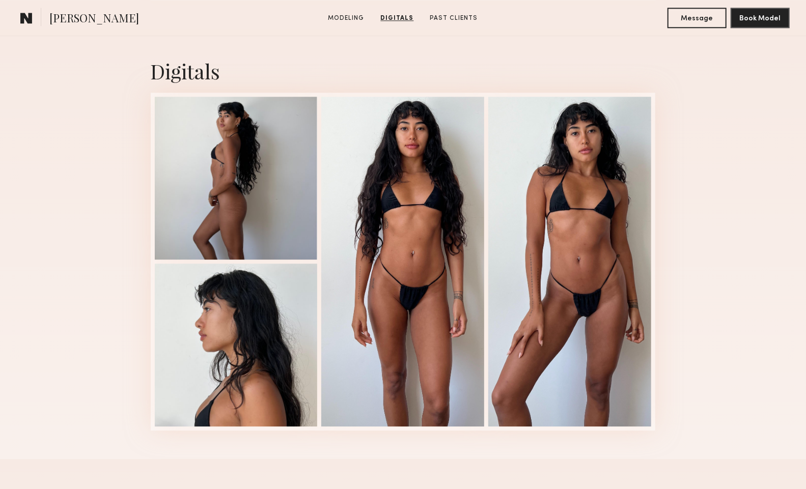
scroll to position [1631, 0]
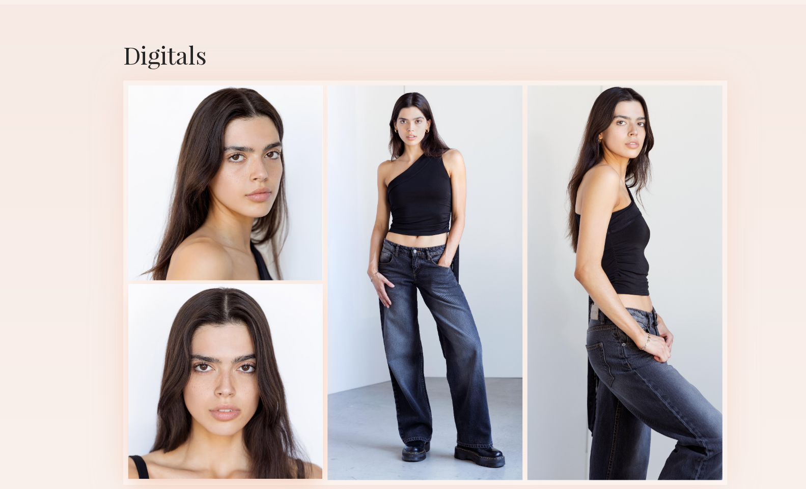
scroll to position [964, 0]
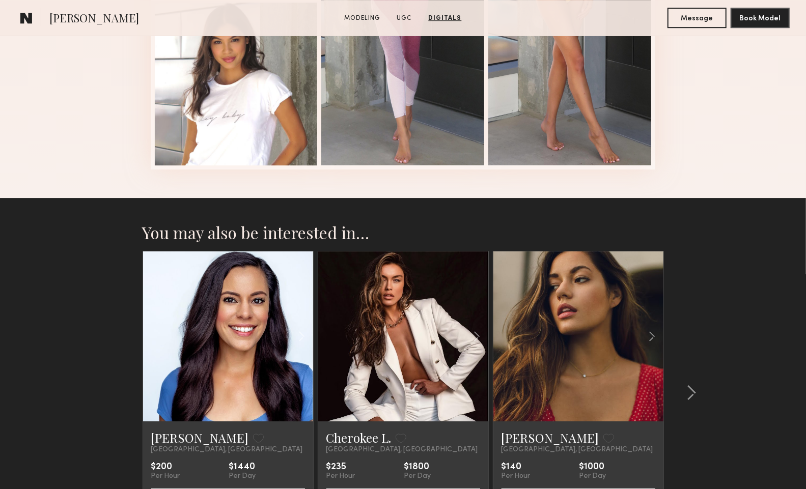
scroll to position [2047, 0]
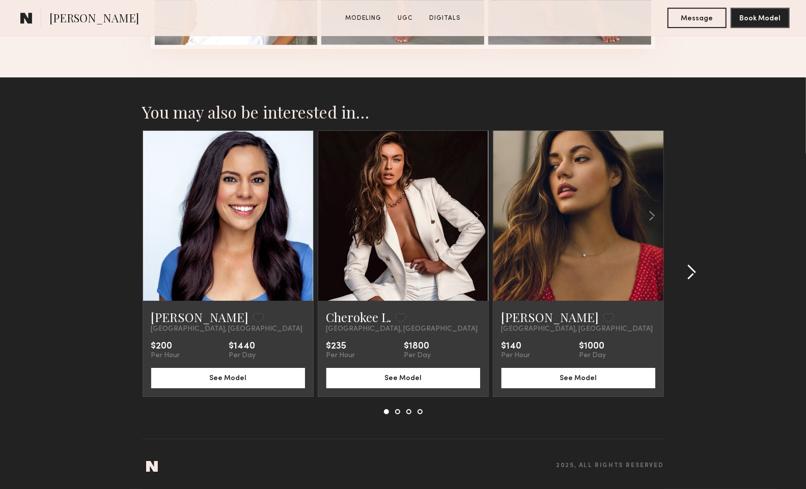
click at [676, 278] on div at bounding box center [688, 272] width 49 height 284
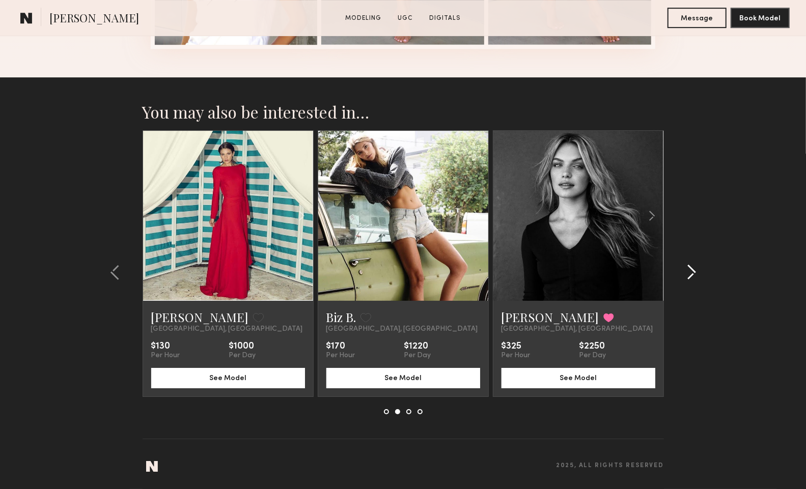
click at [676, 277] on div at bounding box center [688, 272] width 49 height 284
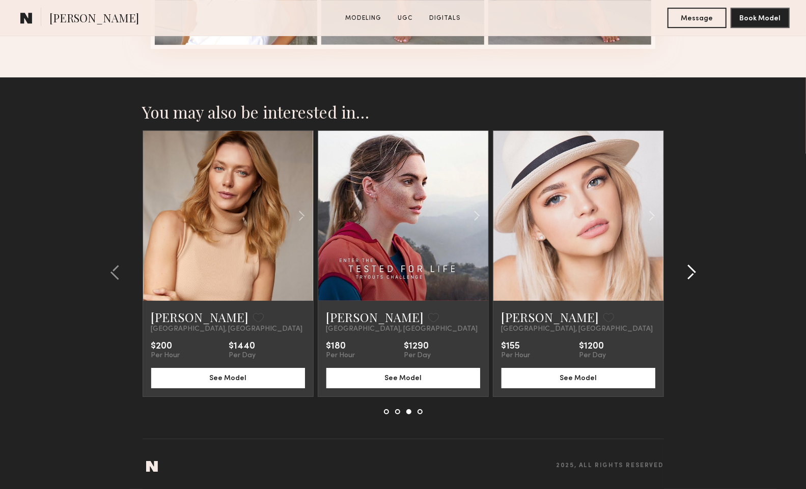
click at [676, 277] on div at bounding box center [688, 272] width 49 height 284
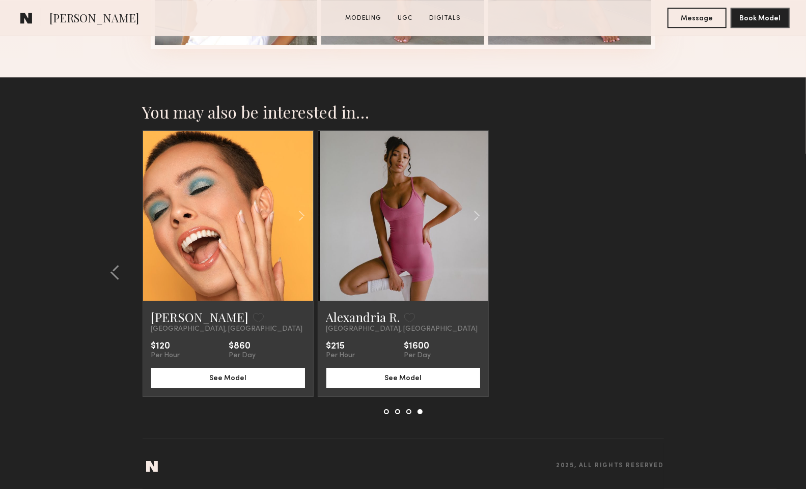
click at [413, 207] on link at bounding box center [403, 216] width 58 height 170
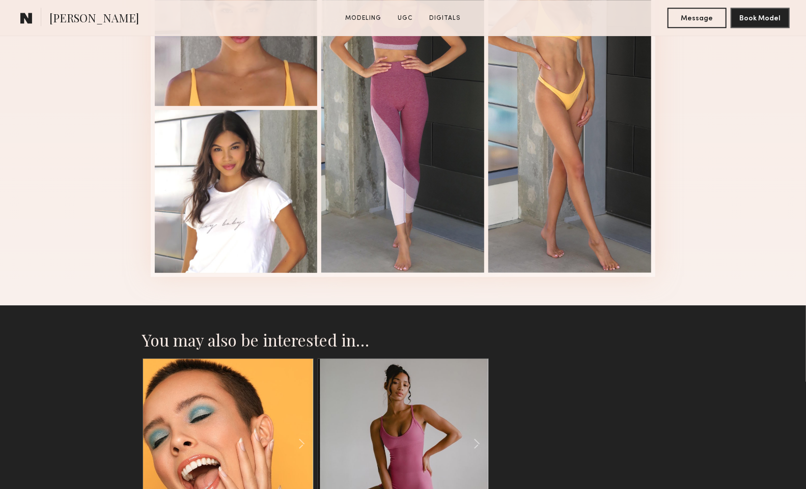
scroll to position [1811, 0]
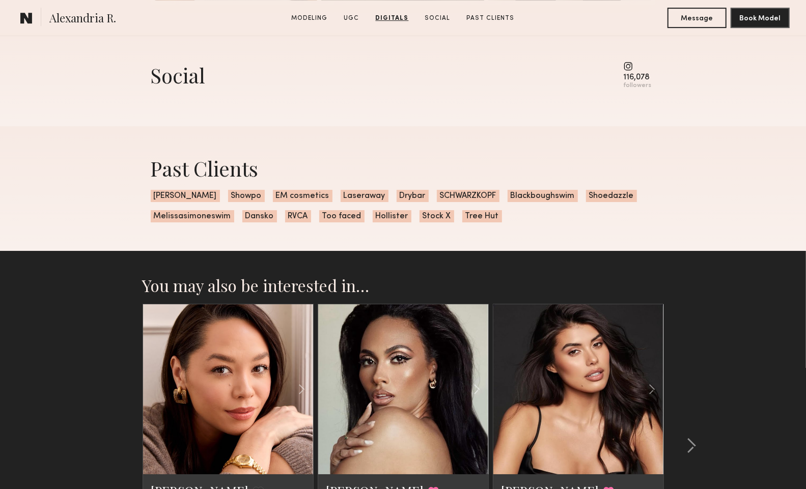
scroll to position [2177, 0]
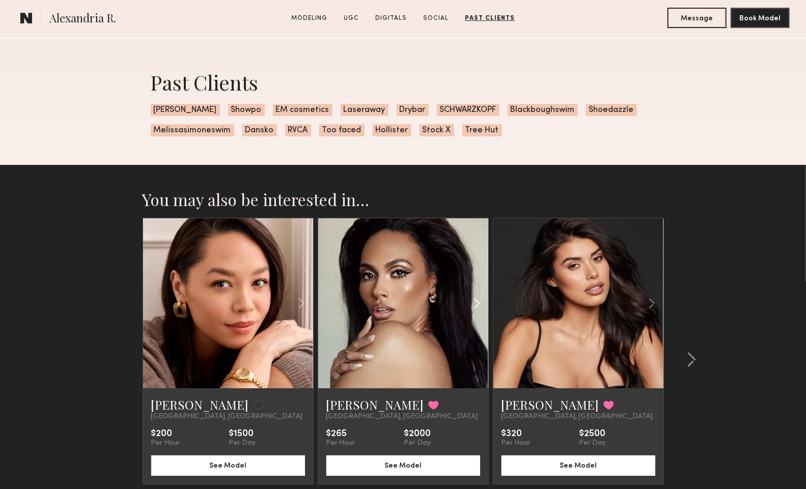
click at [445, 287] on div at bounding box center [460, 304] width 56 height 170
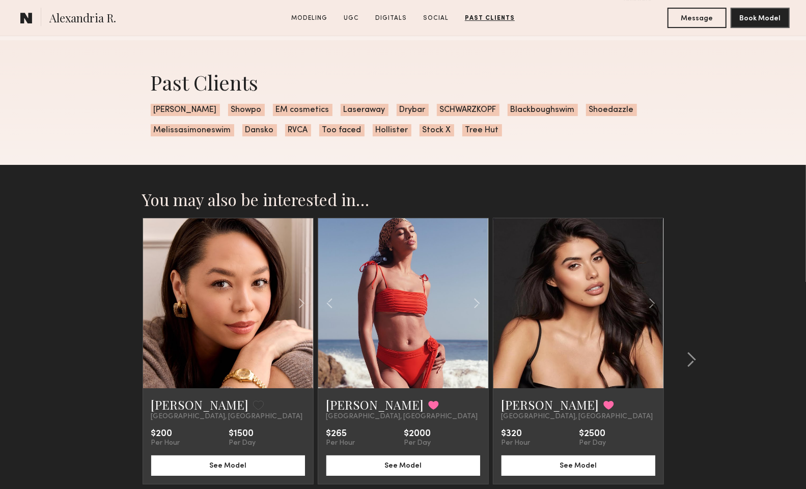
click at [404, 364] on link at bounding box center [403, 304] width 58 height 170
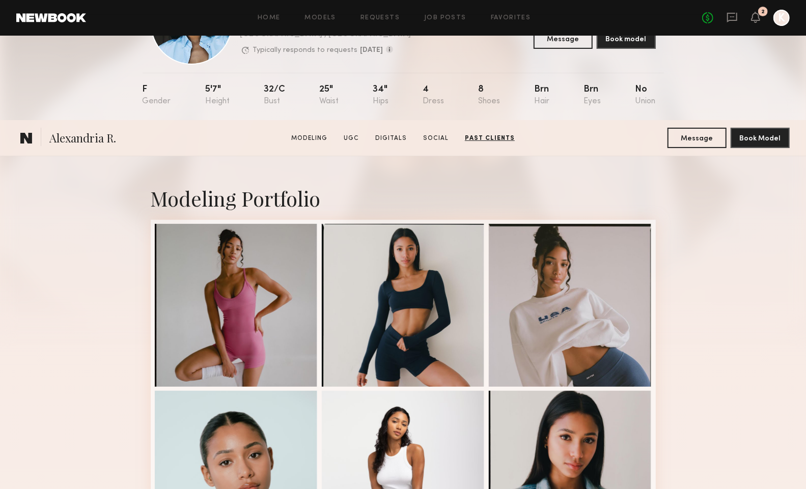
scroll to position [0, 0]
